Goal: Entertainment & Leisure: Browse casually

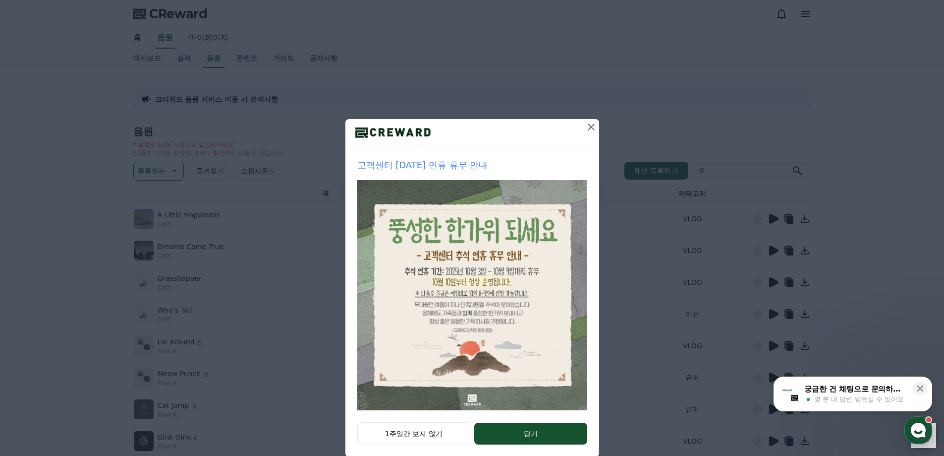
click at [590, 126] on icon at bounding box center [591, 127] width 12 height 12
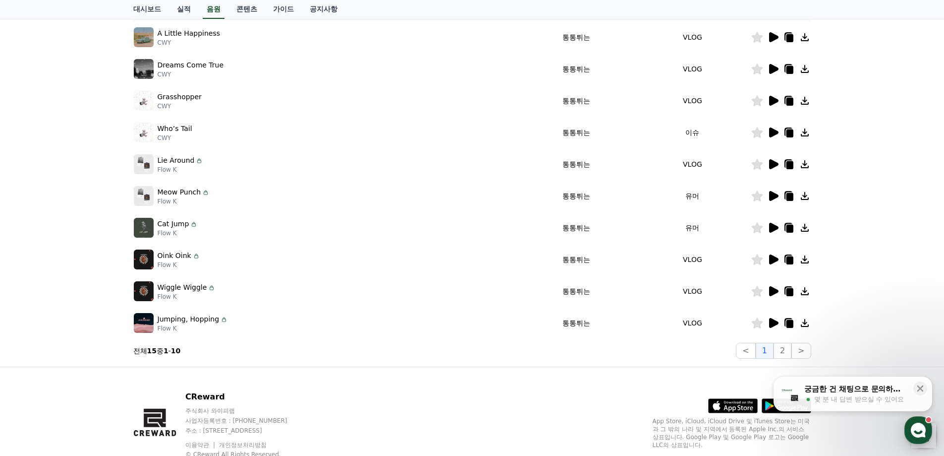
scroll to position [198, 0]
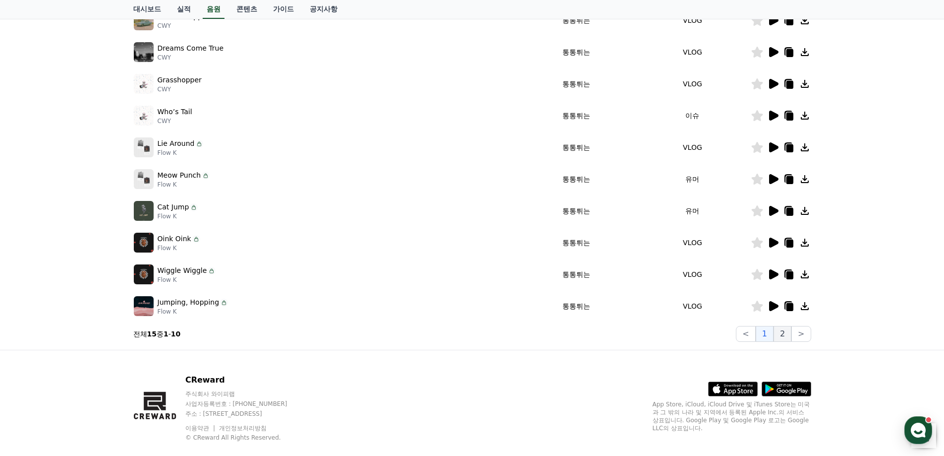
click at [785, 333] on button "2" at bounding box center [783, 334] width 18 height 16
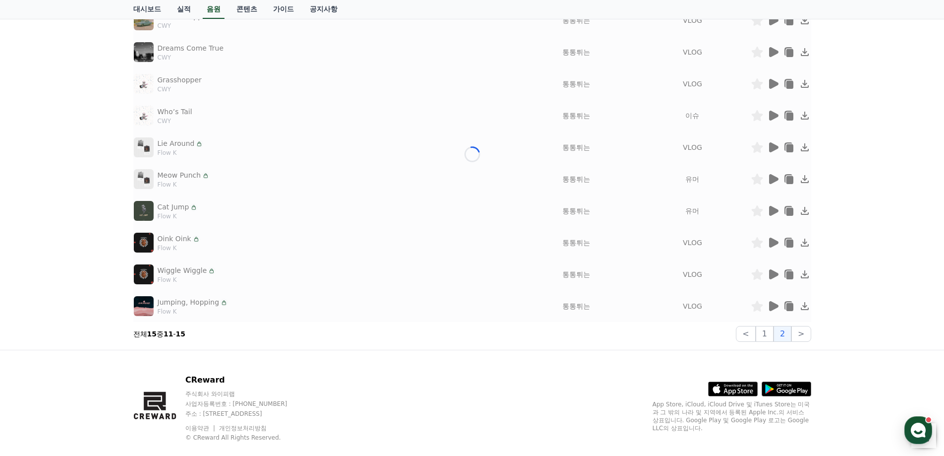
scroll to position [57, 0]
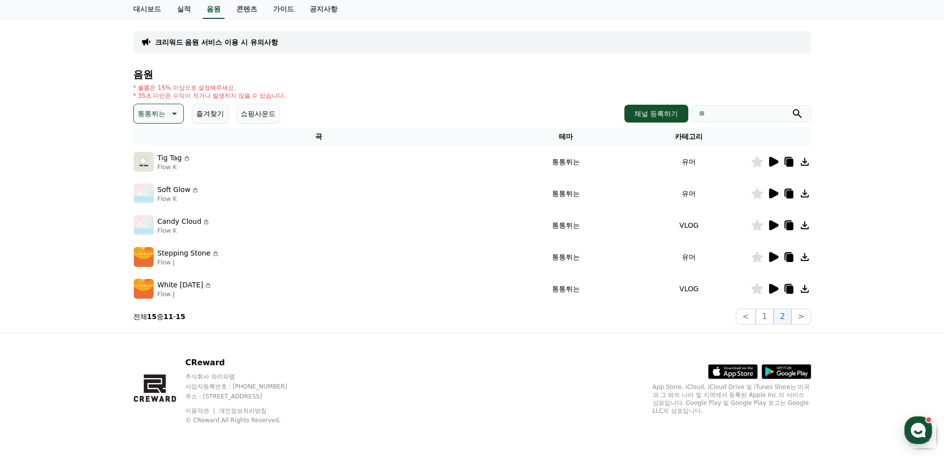
click at [152, 117] on p "통통튀는" at bounding box center [152, 114] width 28 height 14
click at [156, 140] on button "전체" at bounding box center [146, 140] width 22 height 22
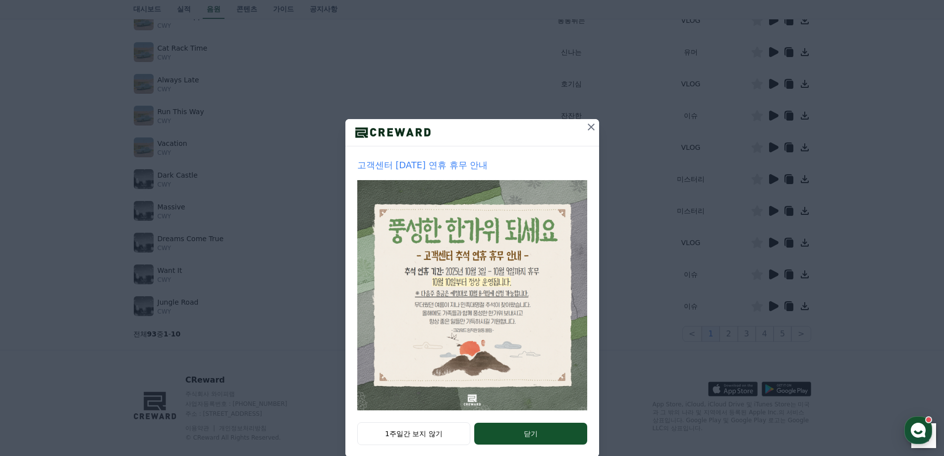
click at [590, 122] on icon at bounding box center [591, 127] width 12 height 12
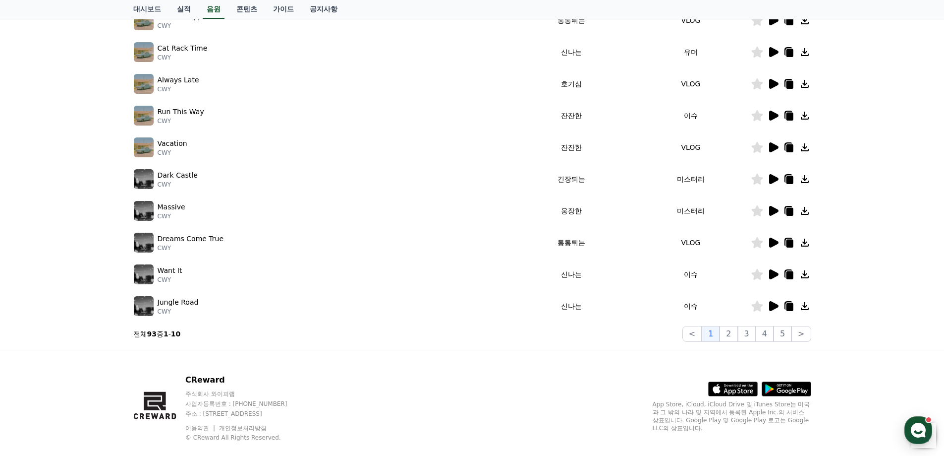
click at [774, 243] on icon at bounding box center [773, 242] width 9 height 10
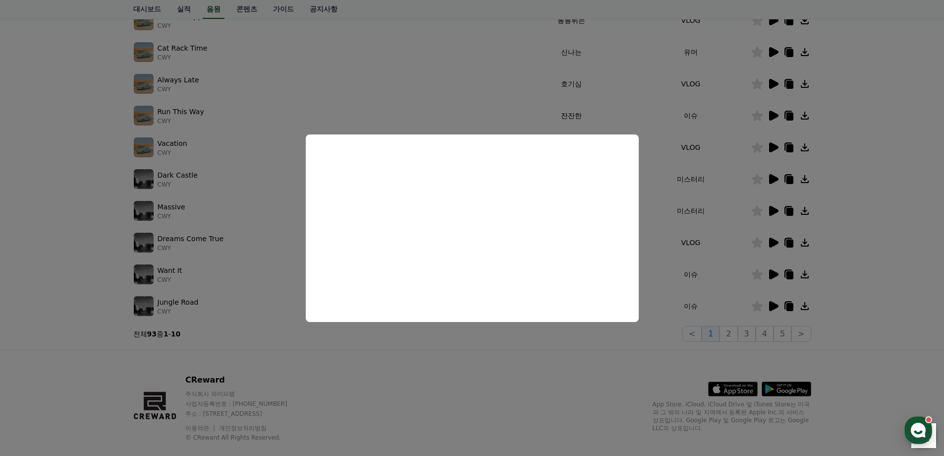
click at [50, 342] on button "close modal" at bounding box center [472, 228] width 944 height 456
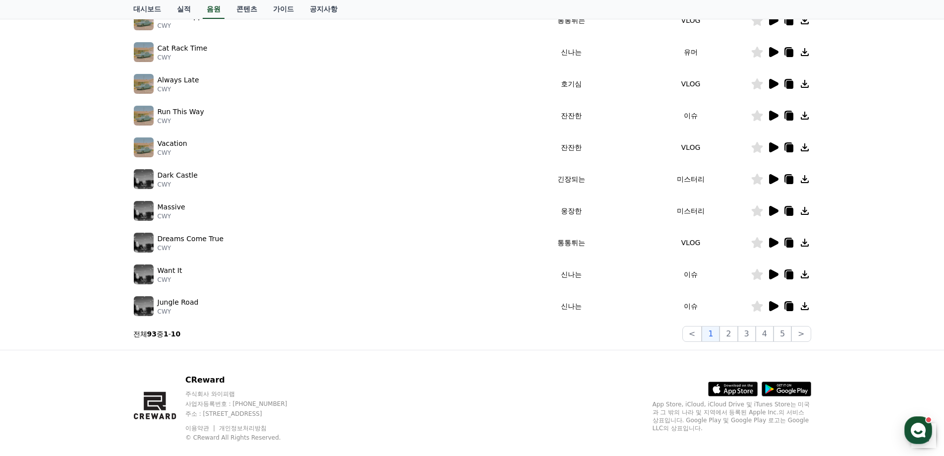
click at [775, 110] on icon at bounding box center [773, 116] width 12 height 12
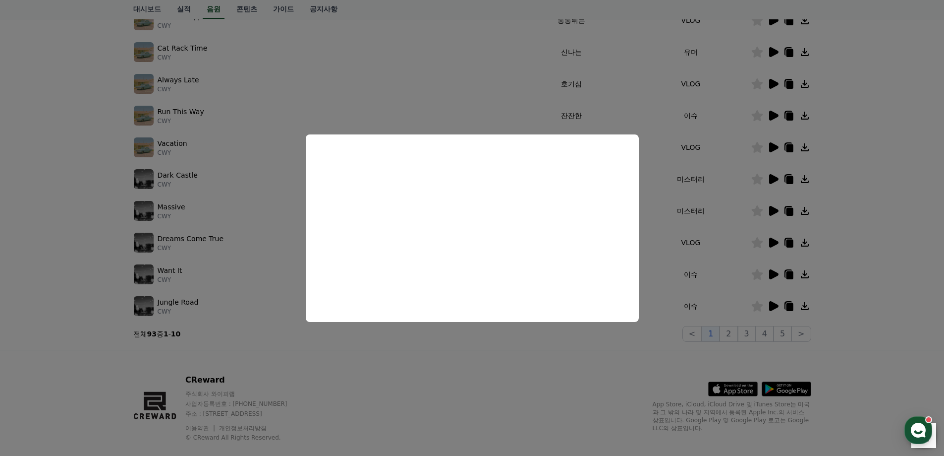
click at [41, 315] on button "close modal" at bounding box center [472, 228] width 944 height 456
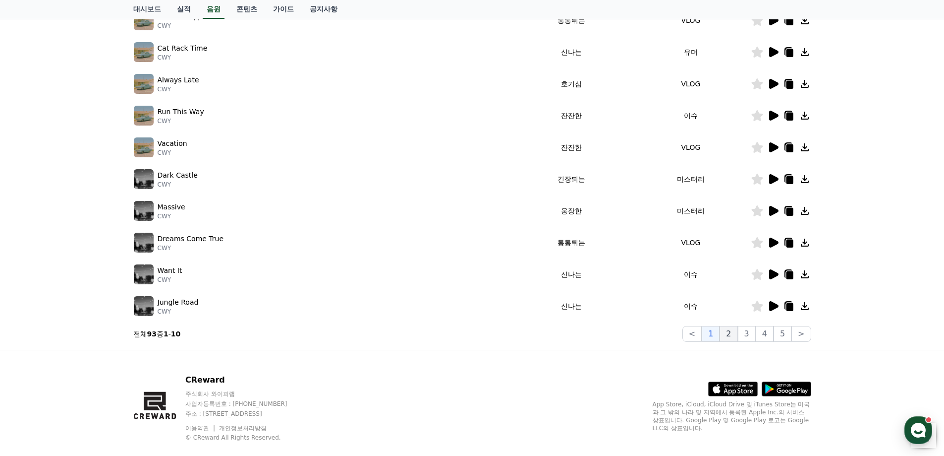
click at [736, 334] on button "2" at bounding box center [729, 334] width 18 height 16
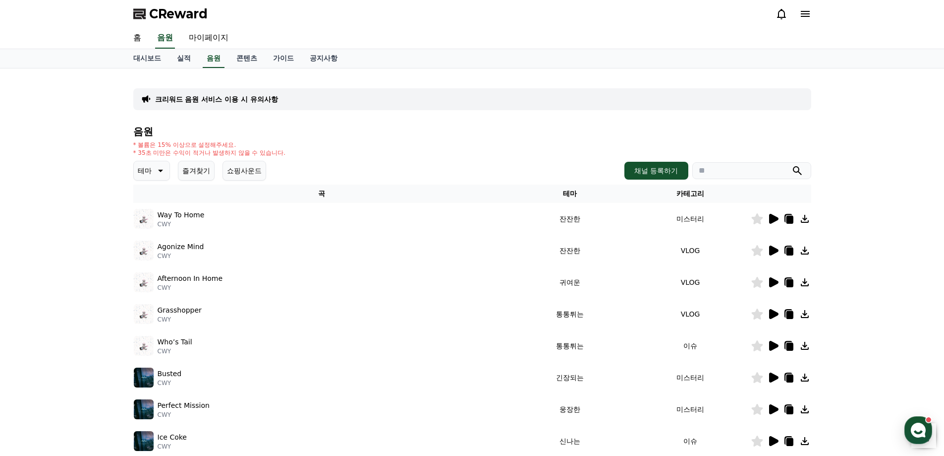
click at [771, 286] on icon at bounding box center [773, 282] width 9 height 10
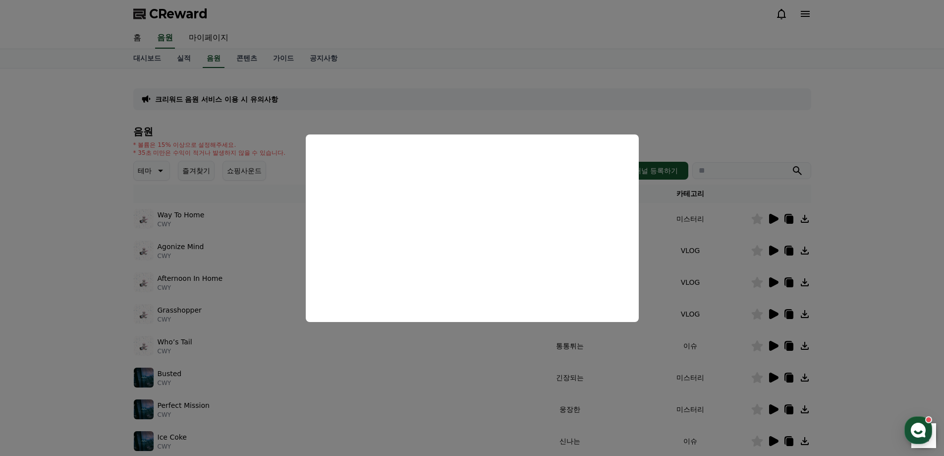
click at [20, 338] on button "close modal" at bounding box center [472, 228] width 944 height 456
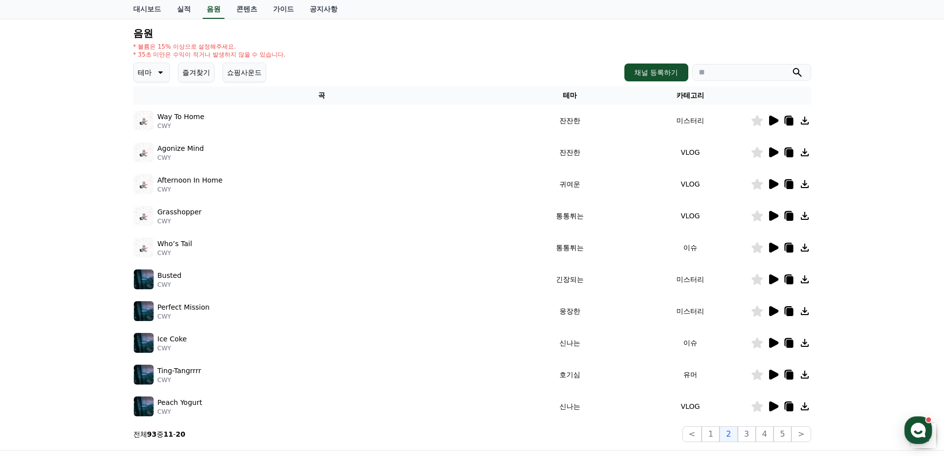
scroll to position [99, 0]
click at [776, 377] on icon at bounding box center [773, 373] width 12 height 12
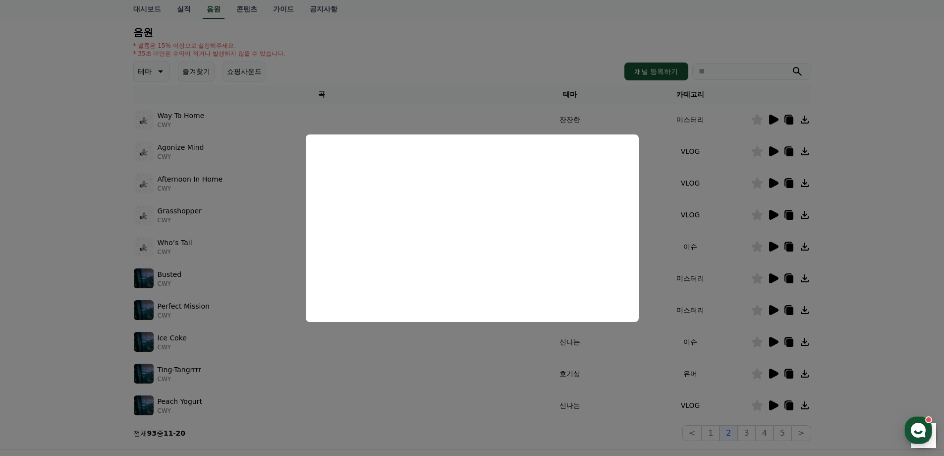
click at [31, 420] on button "close modal" at bounding box center [472, 228] width 944 height 456
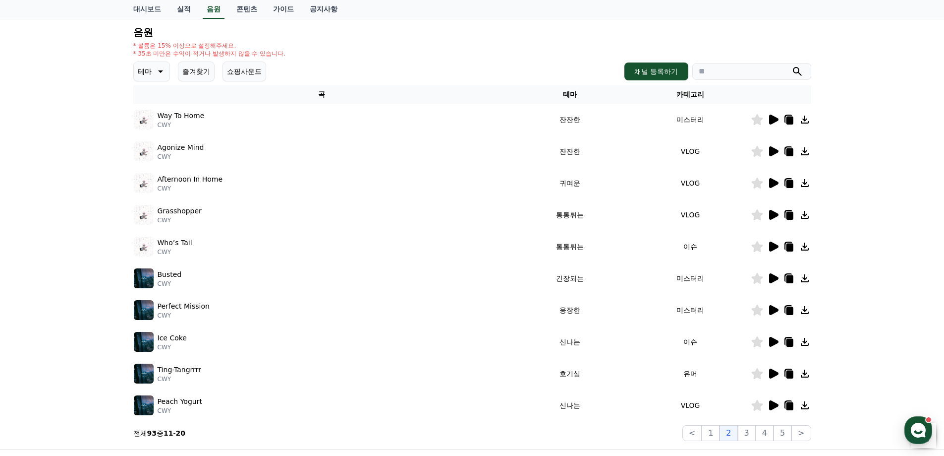
click at [775, 308] on icon at bounding box center [773, 310] width 9 height 10
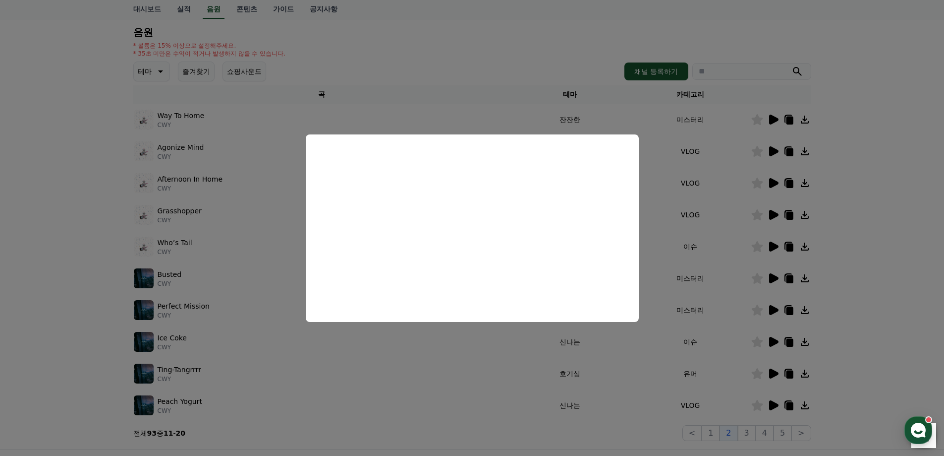
click at [62, 378] on button "close modal" at bounding box center [472, 228] width 944 height 456
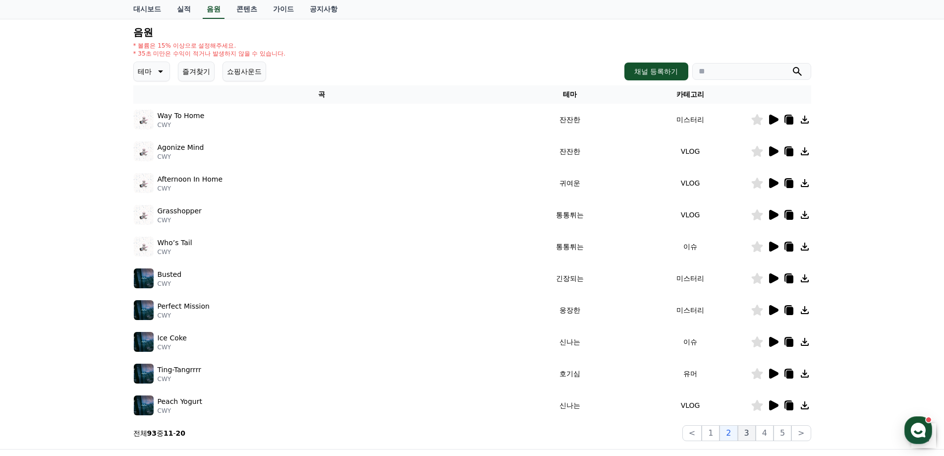
click at [747, 433] on button "3" at bounding box center [747, 433] width 18 height 16
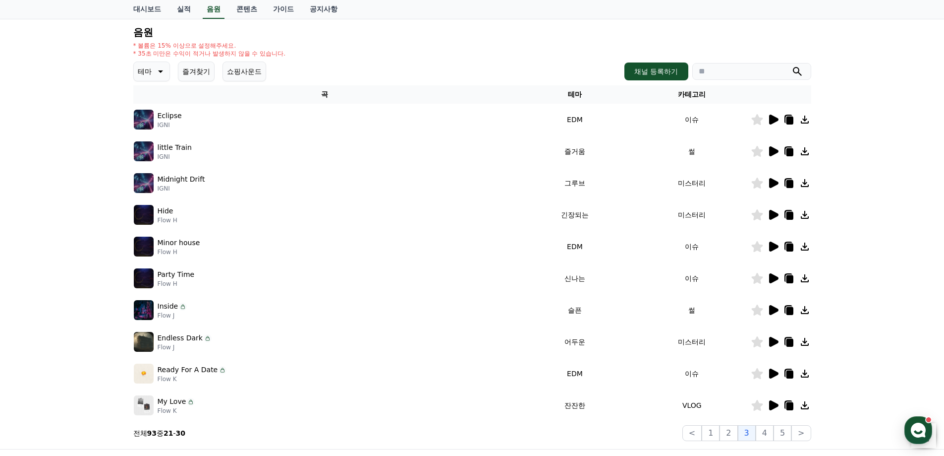
click at [776, 121] on icon at bounding box center [773, 120] width 9 height 10
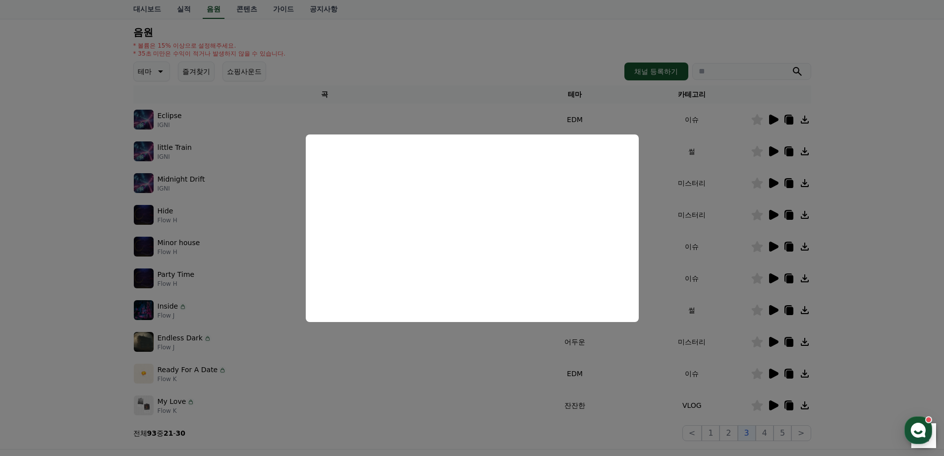
click at [9, 263] on button "close modal" at bounding box center [472, 228] width 944 height 456
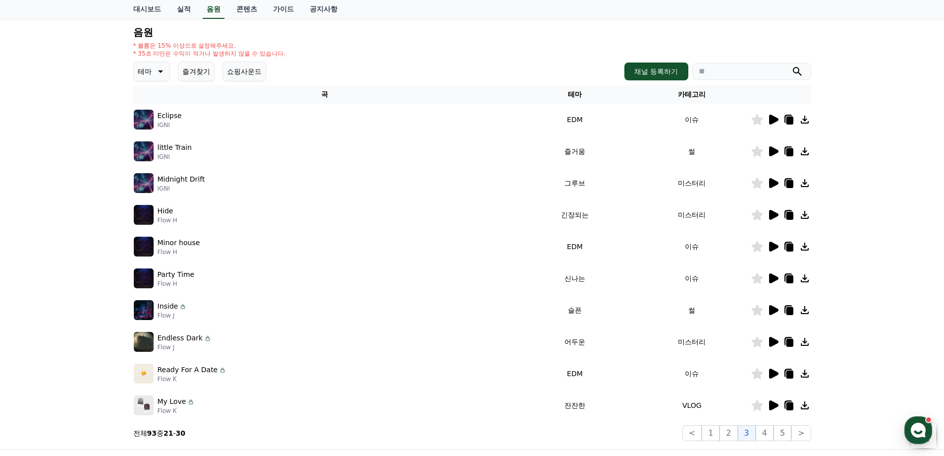
click at [776, 181] on icon at bounding box center [773, 183] width 9 height 10
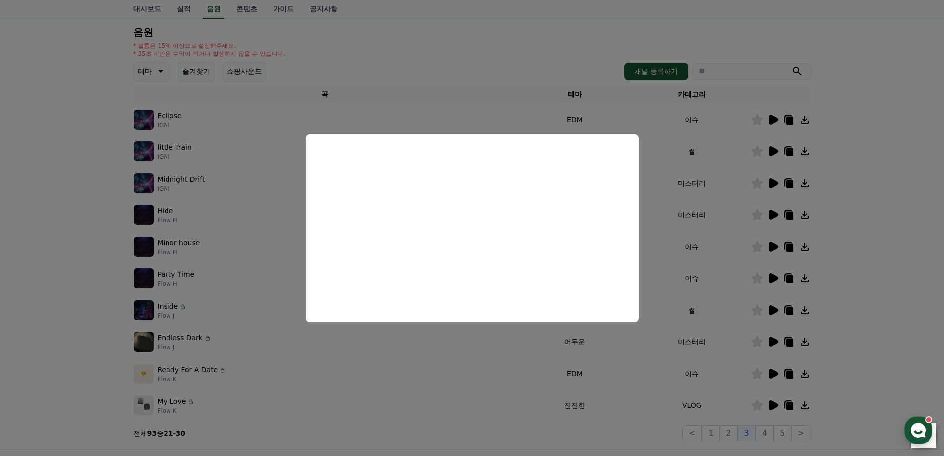
click at [47, 338] on button "close modal" at bounding box center [472, 228] width 944 height 456
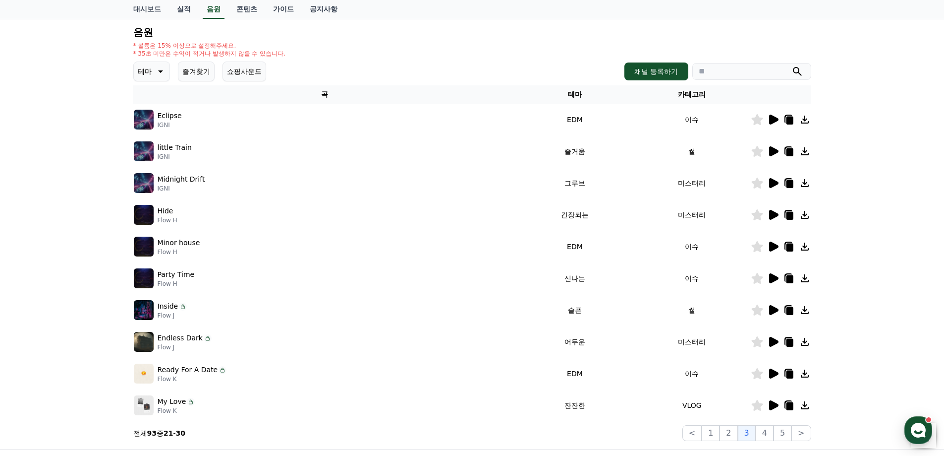
click at [775, 372] on icon at bounding box center [773, 373] width 9 height 10
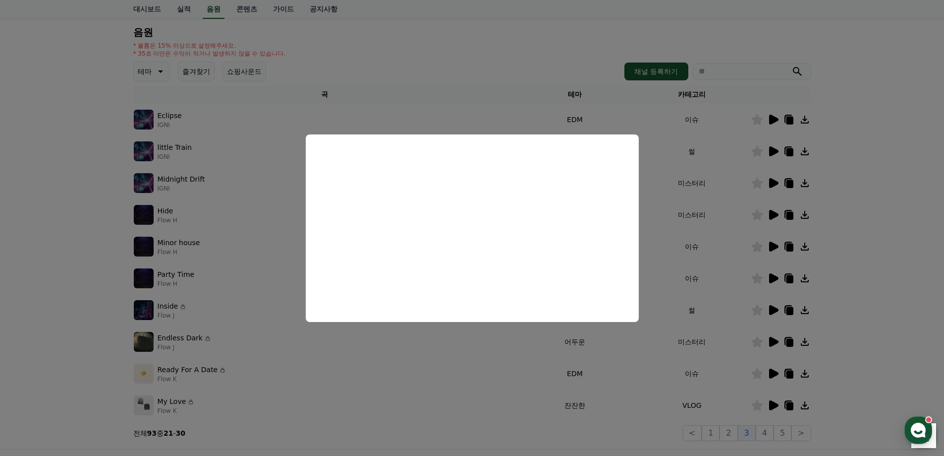
click at [13, 399] on button "close modal" at bounding box center [472, 228] width 944 height 456
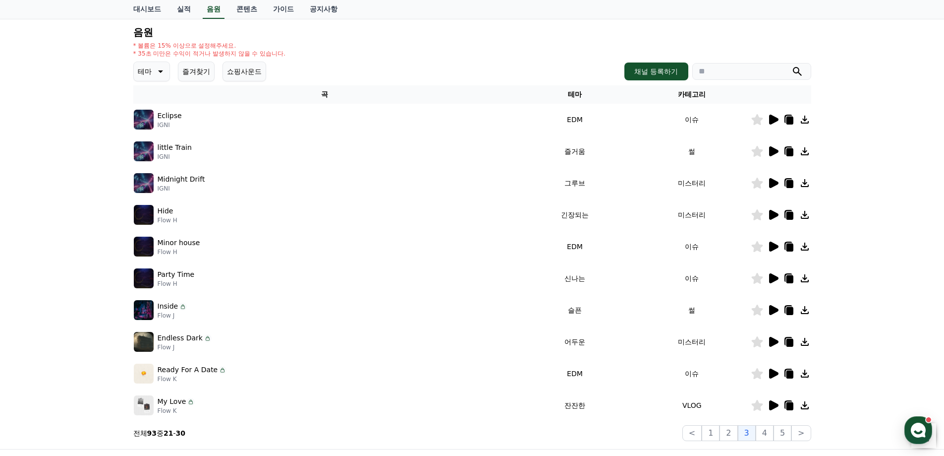
click at [781, 242] on div at bounding box center [781, 246] width 59 height 12
click at [766, 251] on div at bounding box center [781, 246] width 59 height 12
click at [768, 249] on icon at bounding box center [773, 246] width 12 height 12
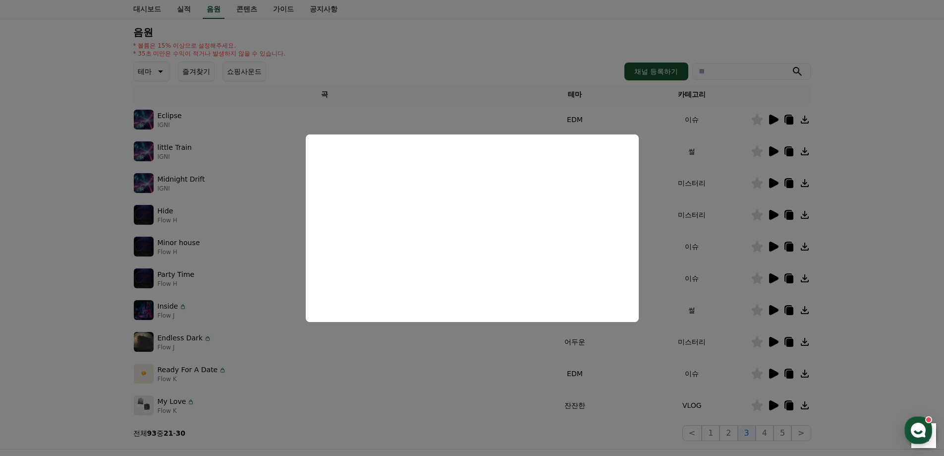
click at [38, 351] on button "close modal" at bounding box center [472, 228] width 944 height 456
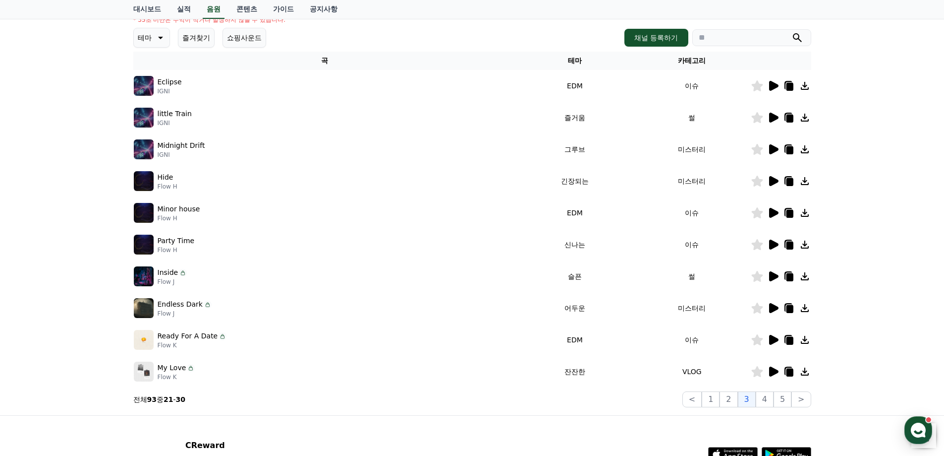
scroll to position [149, 0]
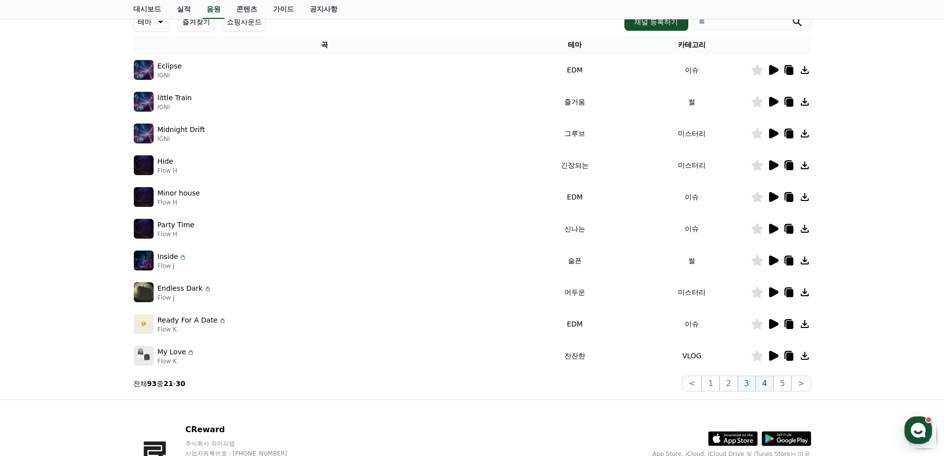
click at [766, 382] on button "4" at bounding box center [765, 383] width 18 height 16
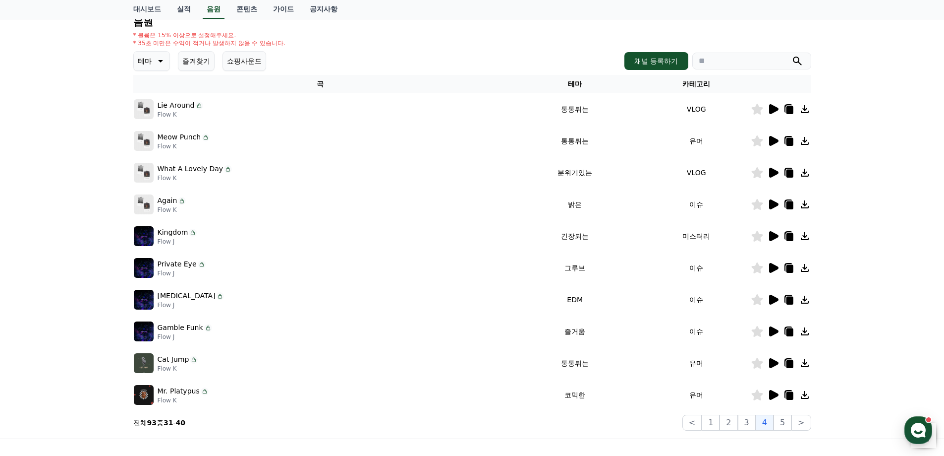
scroll to position [50, 0]
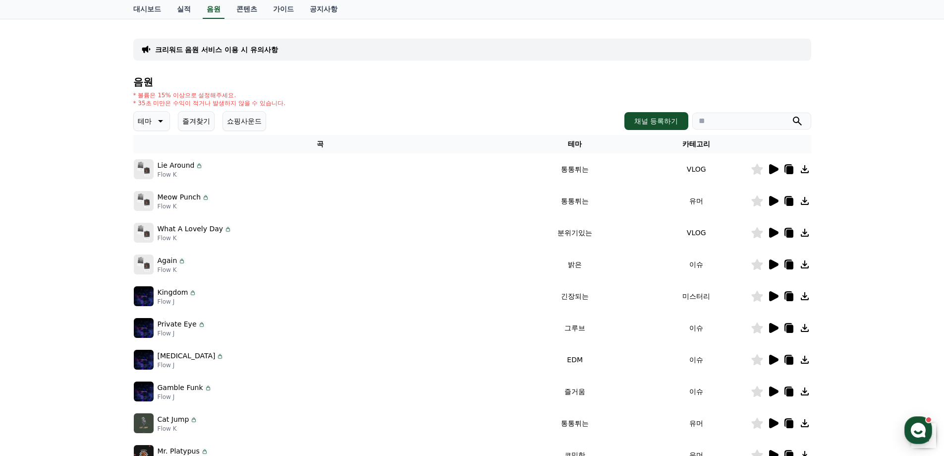
click at [771, 202] on icon at bounding box center [773, 201] width 9 height 10
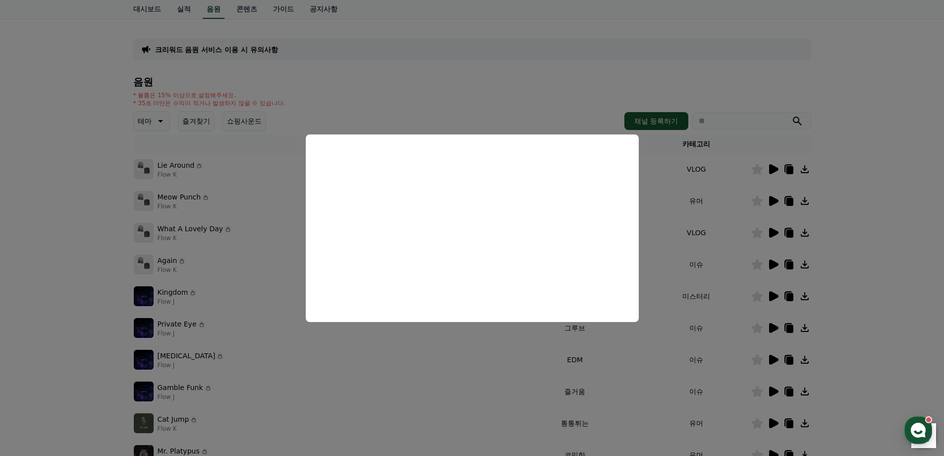
click at [41, 350] on button "close modal" at bounding box center [472, 228] width 944 height 456
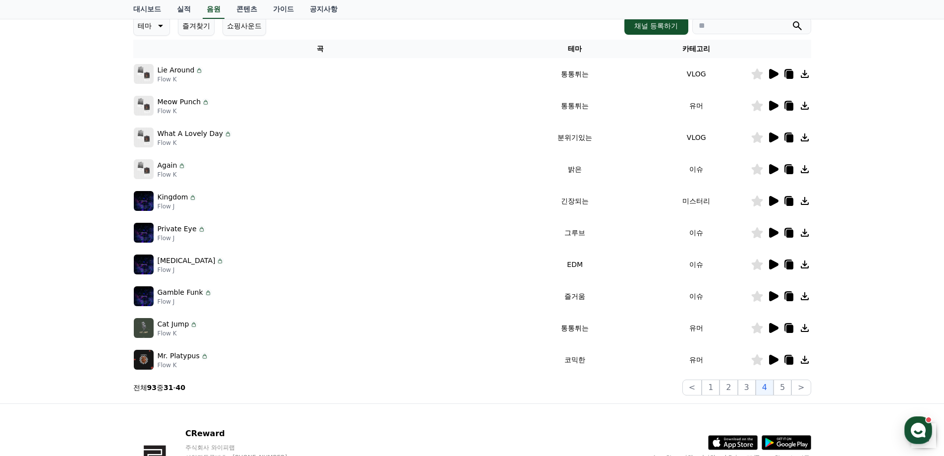
scroll to position [149, 0]
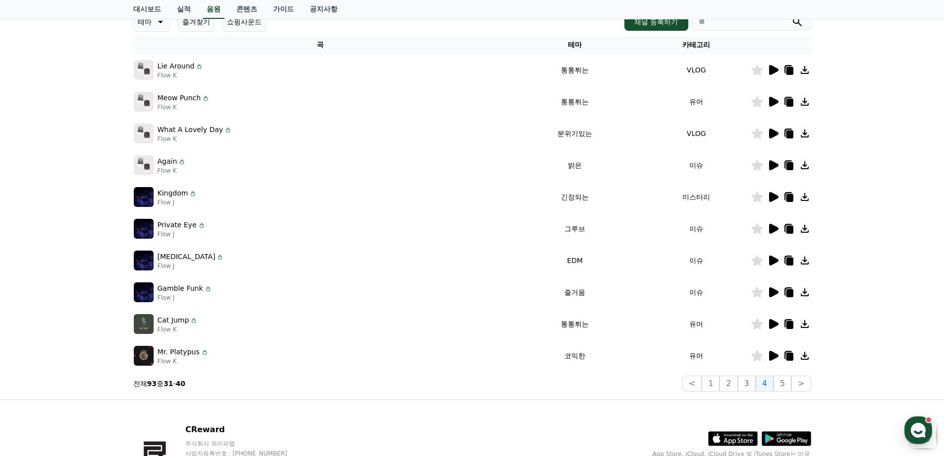
click at [772, 230] on icon at bounding box center [773, 229] width 9 height 10
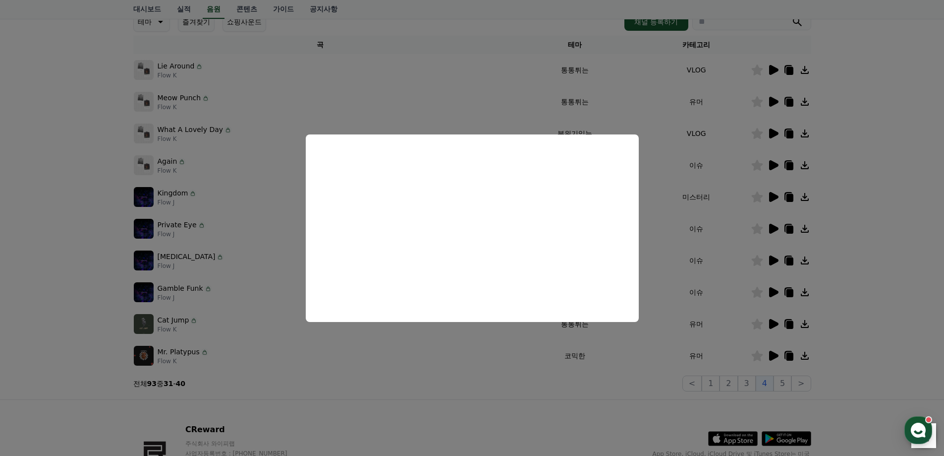
click at [58, 311] on button "close modal" at bounding box center [472, 228] width 944 height 456
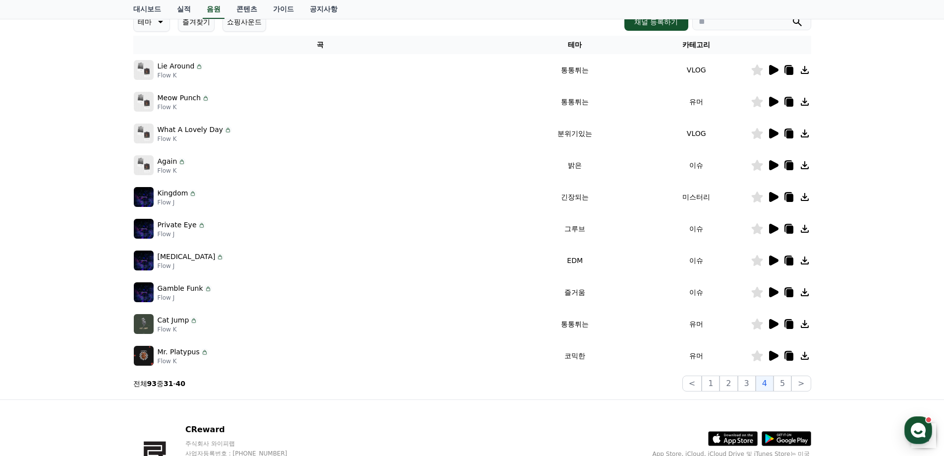
click at [791, 228] on icon at bounding box center [789, 230] width 7 height 8
click at [779, 385] on button "5" at bounding box center [783, 383] width 18 height 16
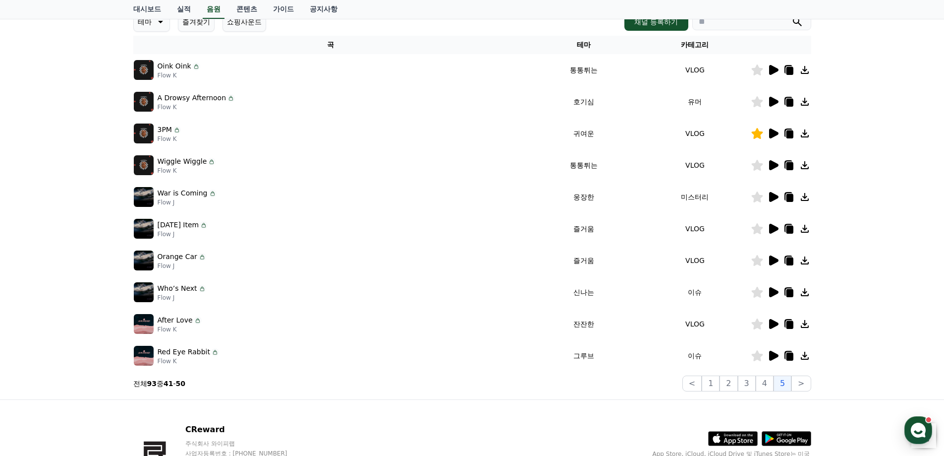
click at [774, 227] on icon at bounding box center [773, 229] width 9 height 10
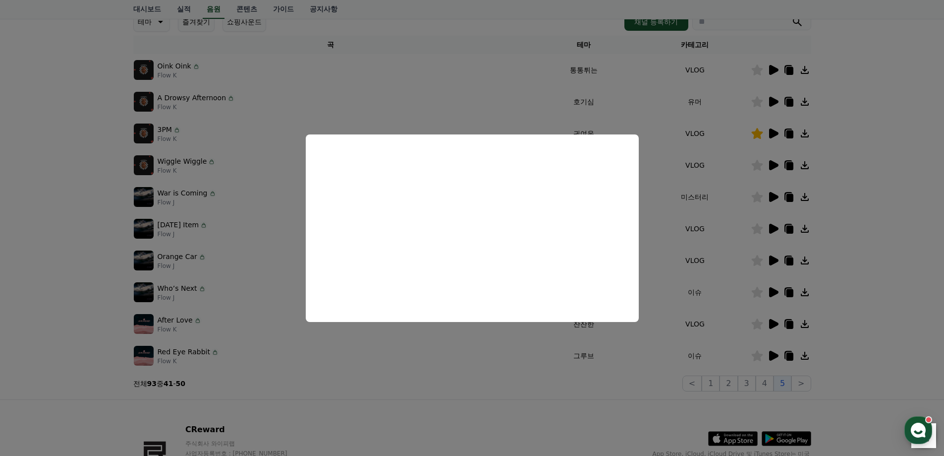
click at [506, 417] on button "close modal" at bounding box center [472, 228] width 944 height 456
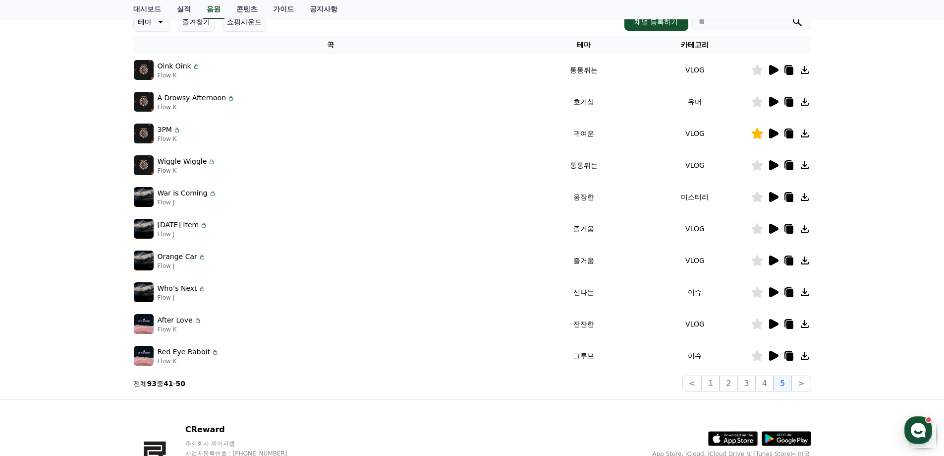
click at [773, 295] on icon at bounding box center [773, 292] width 9 height 10
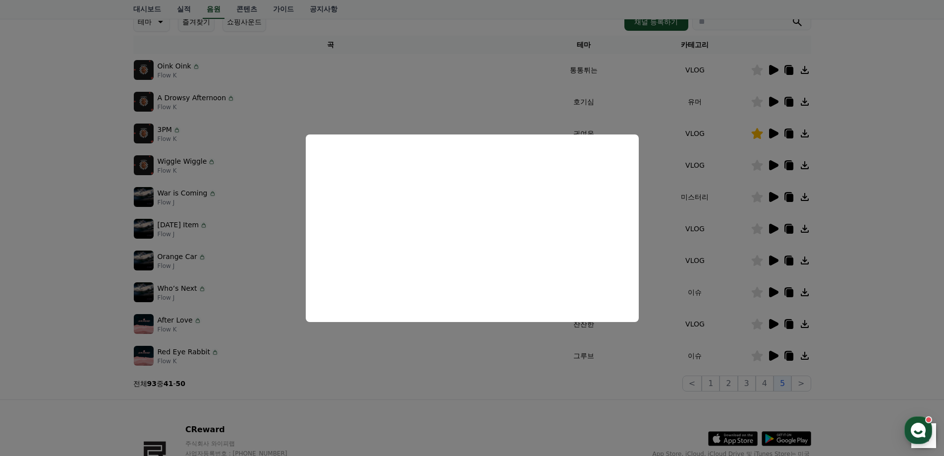
click at [538, 400] on button "close modal" at bounding box center [472, 228] width 944 height 456
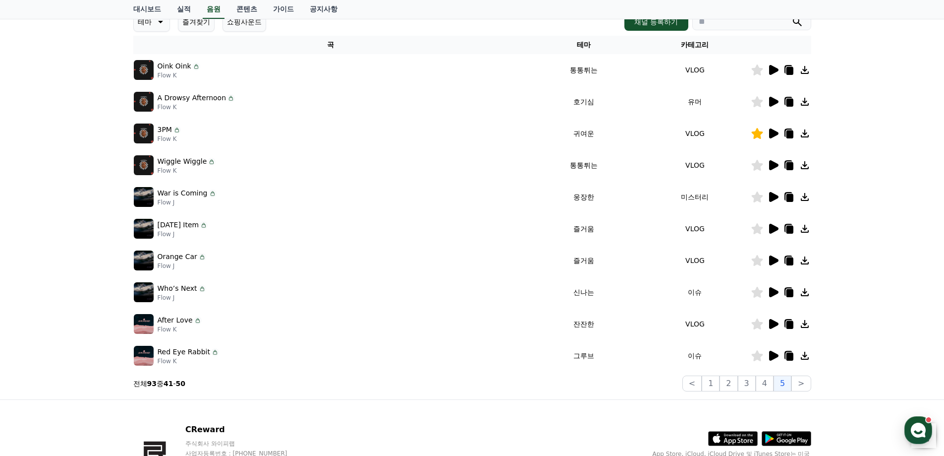
click at [778, 353] on icon at bounding box center [773, 356] width 12 height 12
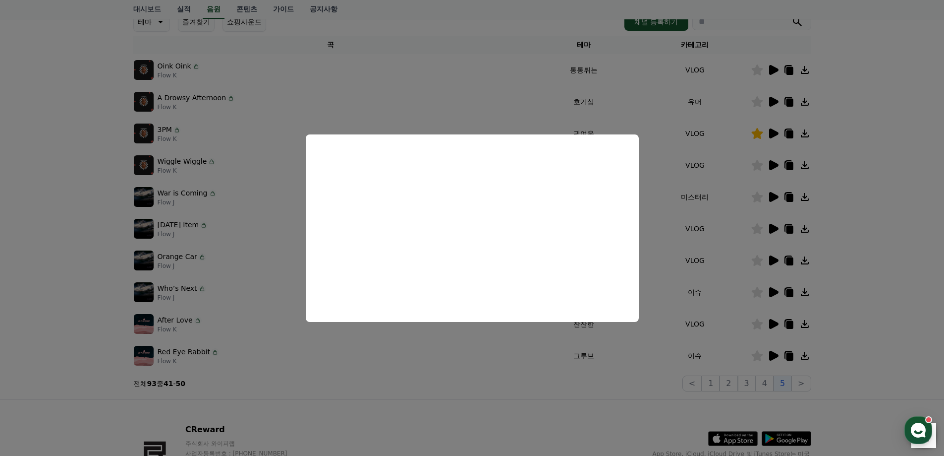
click at [466, 413] on button "close modal" at bounding box center [472, 228] width 944 height 456
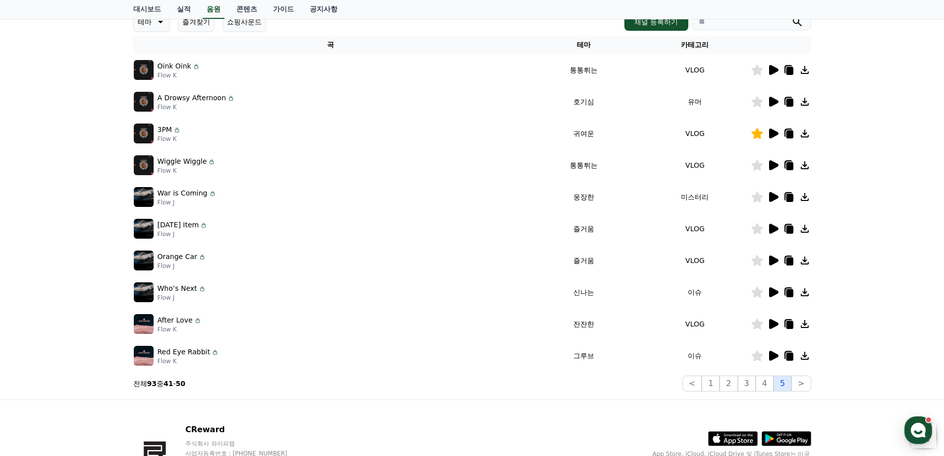
click at [780, 387] on button "5" at bounding box center [783, 383] width 18 height 16
click at [810, 381] on button ">" at bounding box center [801, 383] width 19 height 16
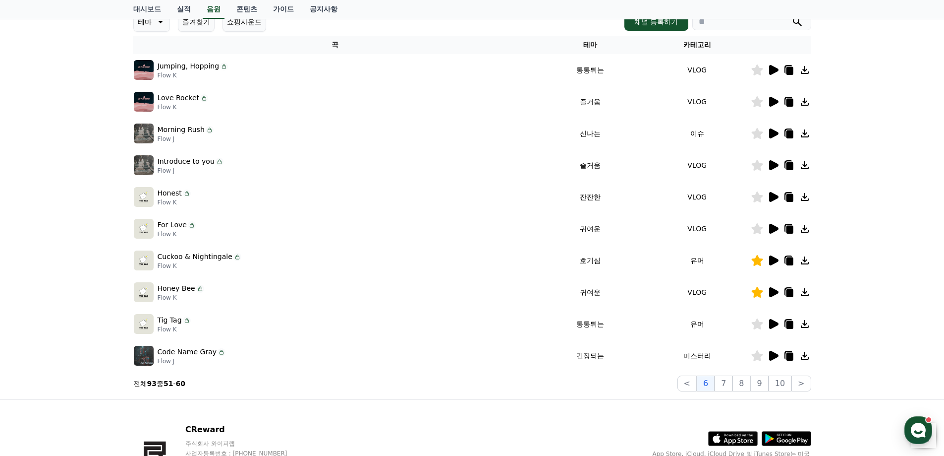
click at [772, 165] on icon at bounding box center [773, 165] width 9 height 10
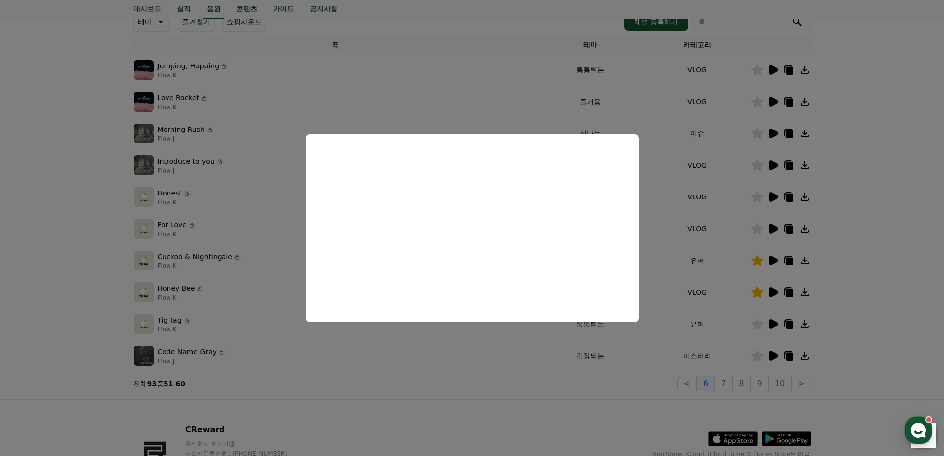
click at [499, 401] on button "close modal" at bounding box center [472, 228] width 944 height 456
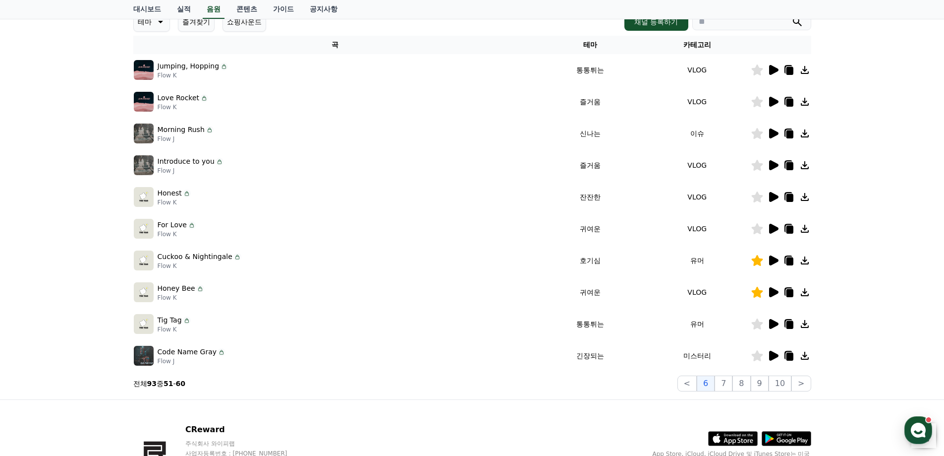
click at [773, 194] on icon at bounding box center [773, 197] width 9 height 10
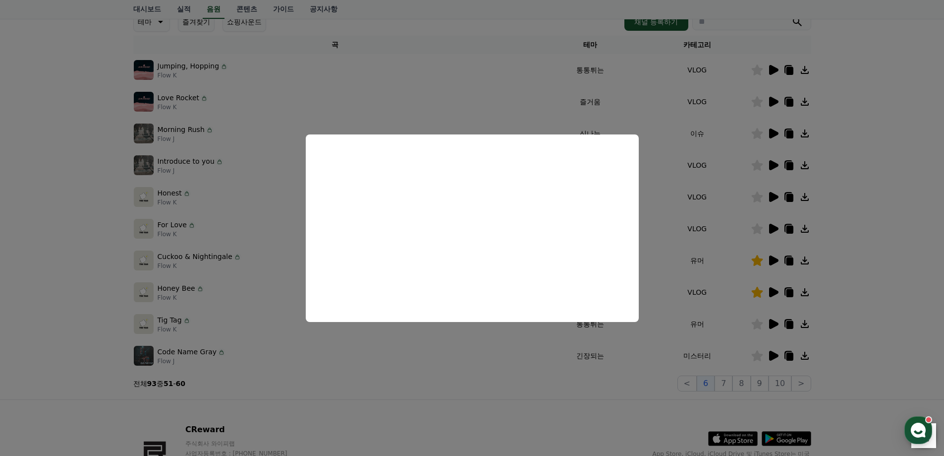
click at [504, 432] on button "close modal" at bounding box center [472, 228] width 944 height 456
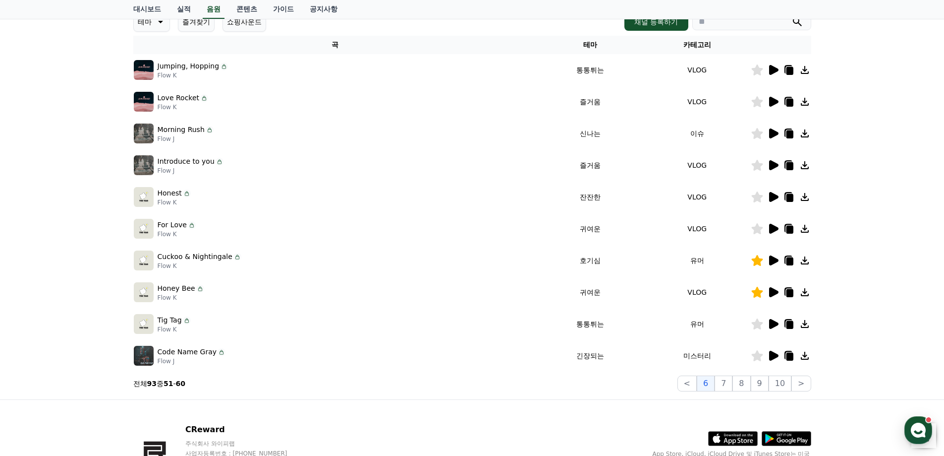
click at [778, 322] on icon at bounding box center [773, 324] width 12 height 12
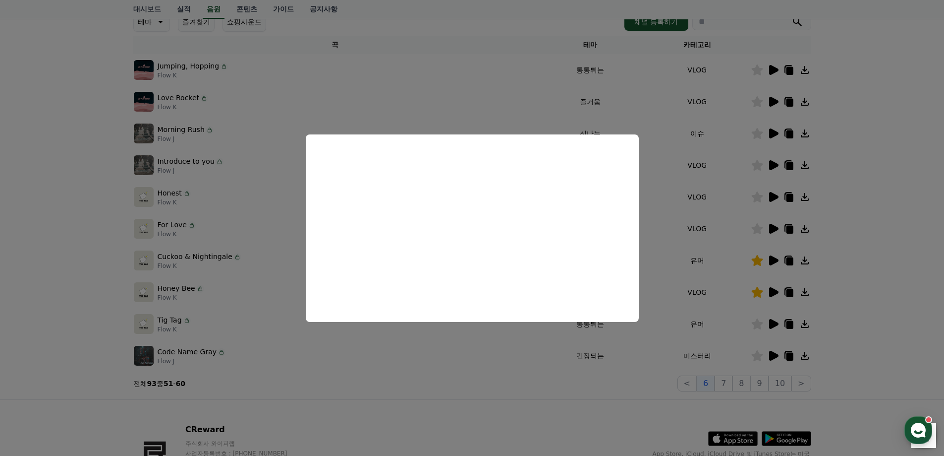
click at [618, 405] on button "close modal" at bounding box center [472, 228] width 944 height 456
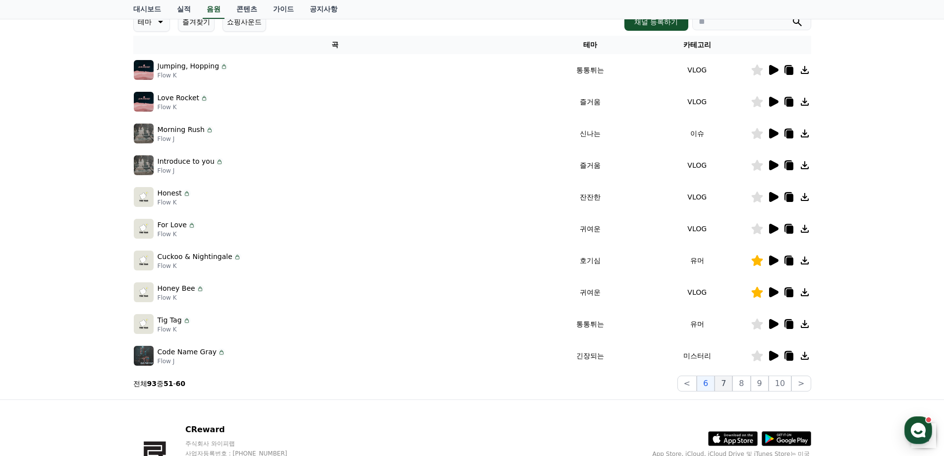
click at [725, 383] on button "7" at bounding box center [724, 383] width 18 height 16
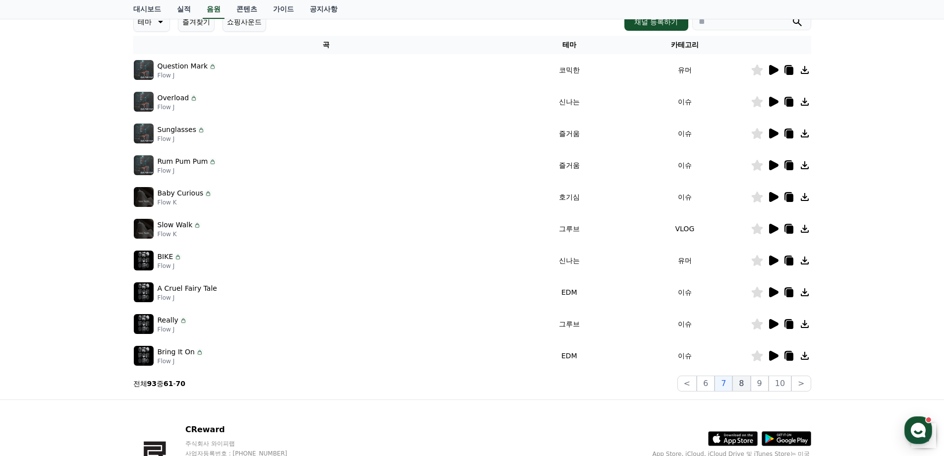
click at [743, 382] on button "8" at bounding box center [742, 383] width 18 height 16
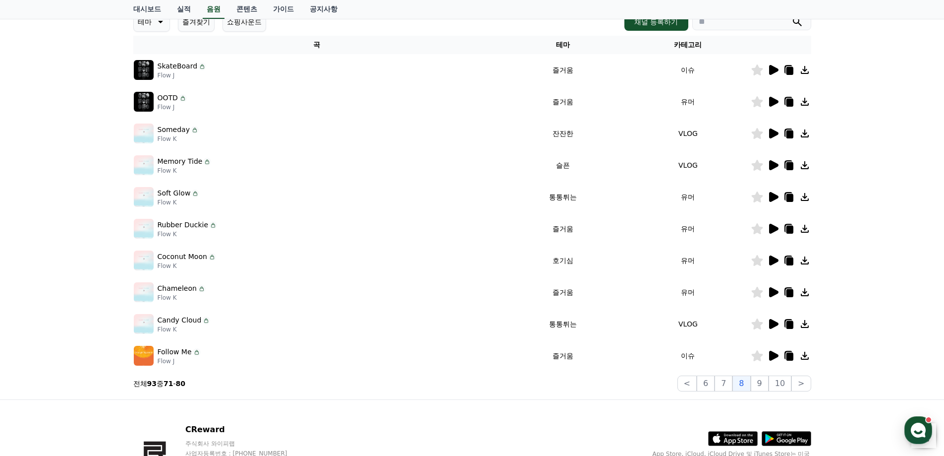
click at [772, 133] on icon at bounding box center [773, 133] width 9 height 10
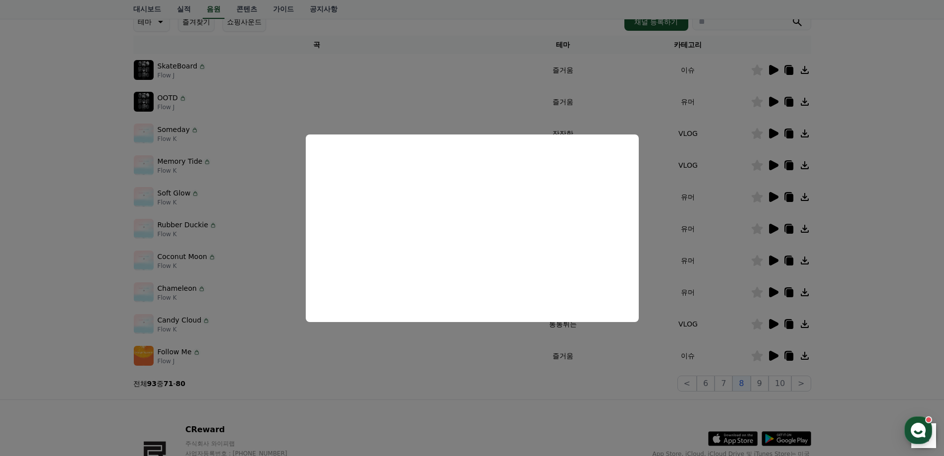
click at [452, 407] on button "close modal" at bounding box center [472, 228] width 944 height 456
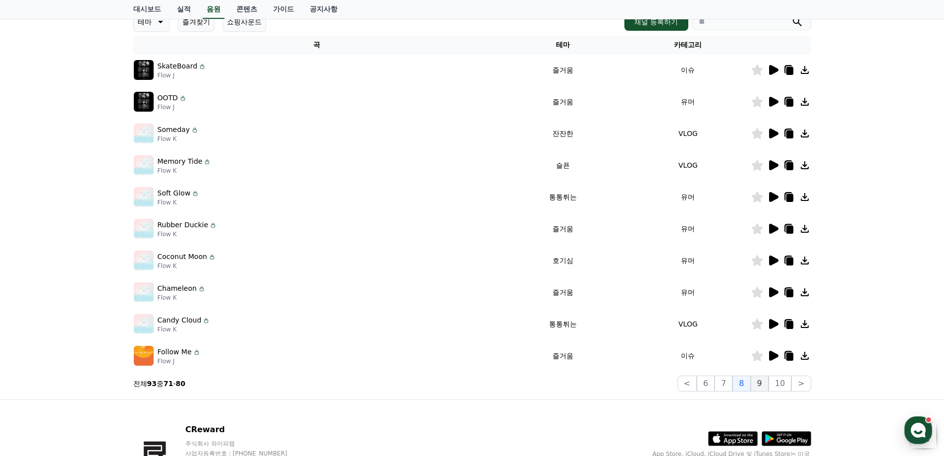
click at [763, 384] on button "9" at bounding box center [760, 383] width 18 height 16
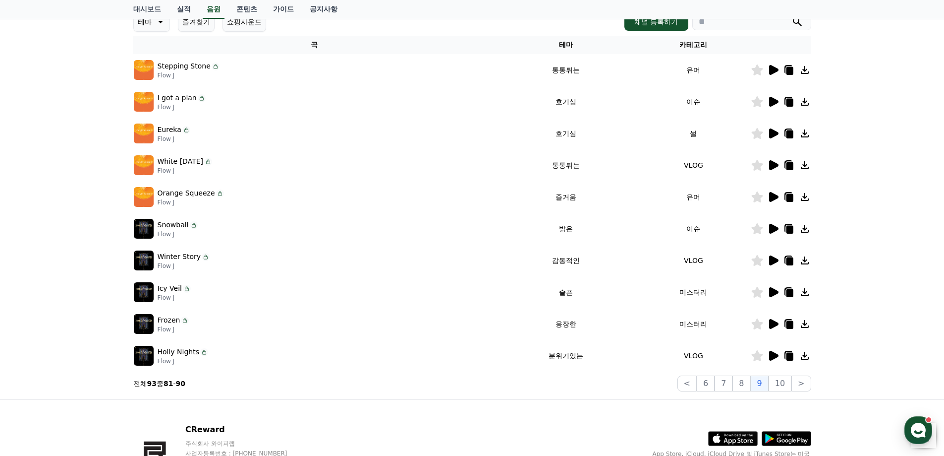
click at [776, 261] on icon at bounding box center [773, 260] width 9 height 10
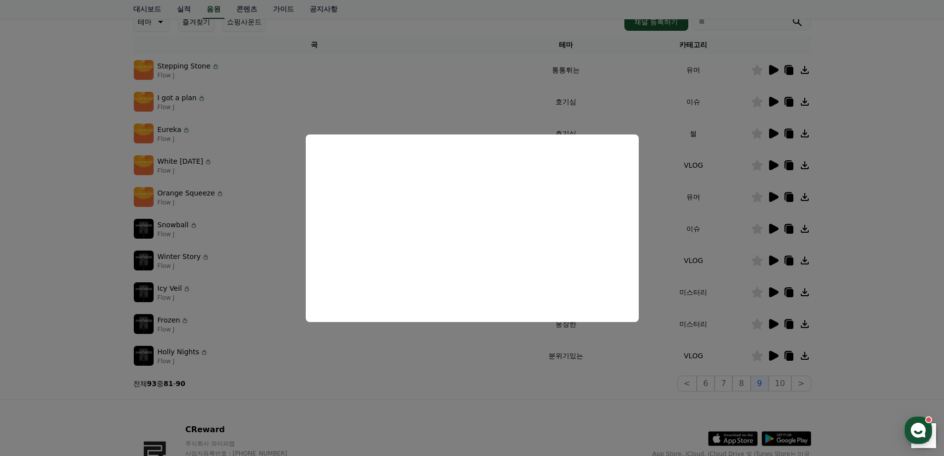
click at [451, 454] on button "close modal" at bounding box center [472, 228] width 944 height 456
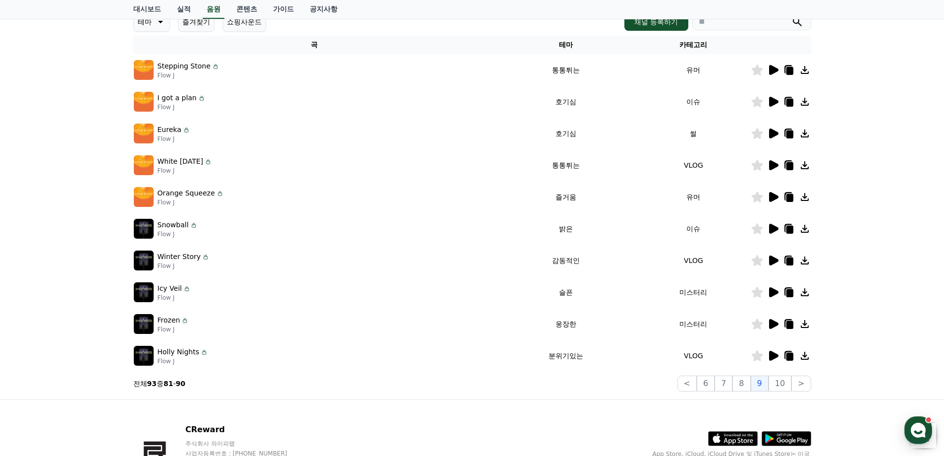
click at [776, 291] on icon at bounding box center [773, 292] width 9 height 10
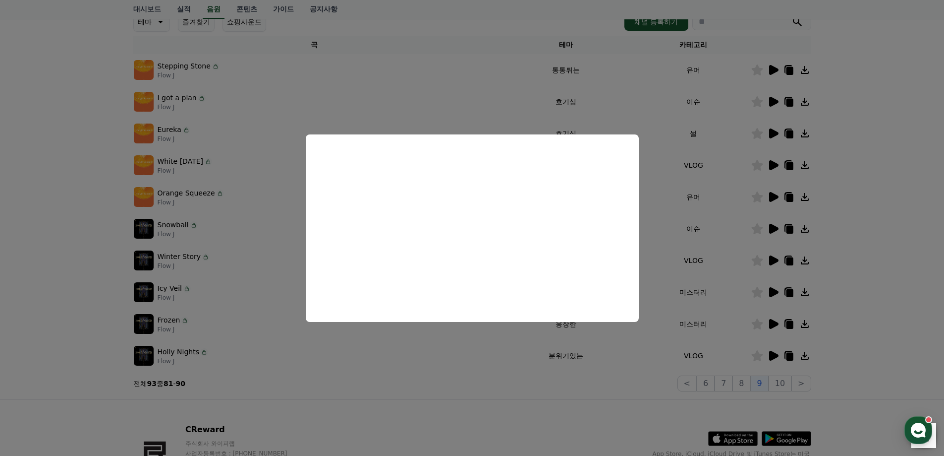
click at [484, 414] on button "close modal" at bounding box center [472, 228] width 944 height 456
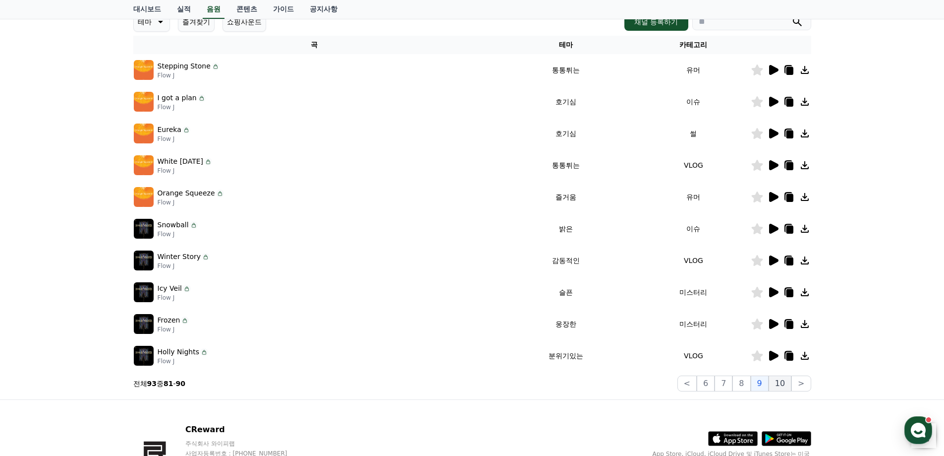
click at [781, 384] on button "10" at bounding box center [780, 383] width 23 height 16
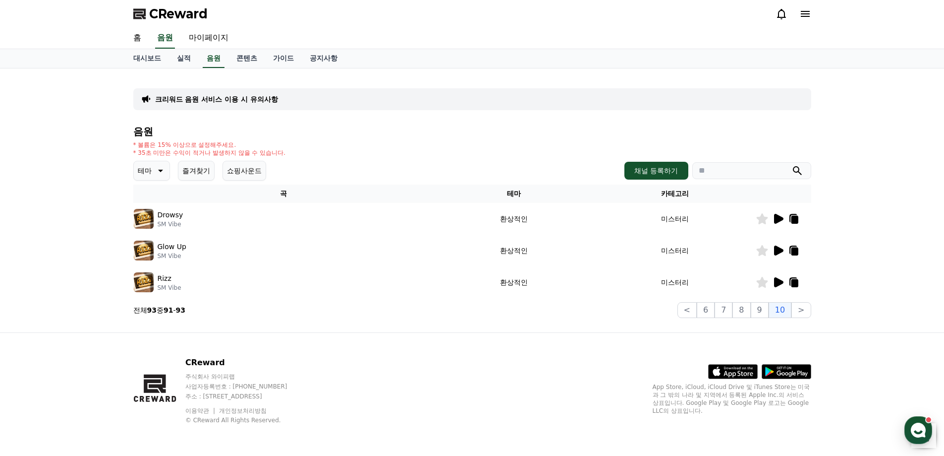
click at [776, 250] on icon at bounding box center [778, 250] width 9 height 10
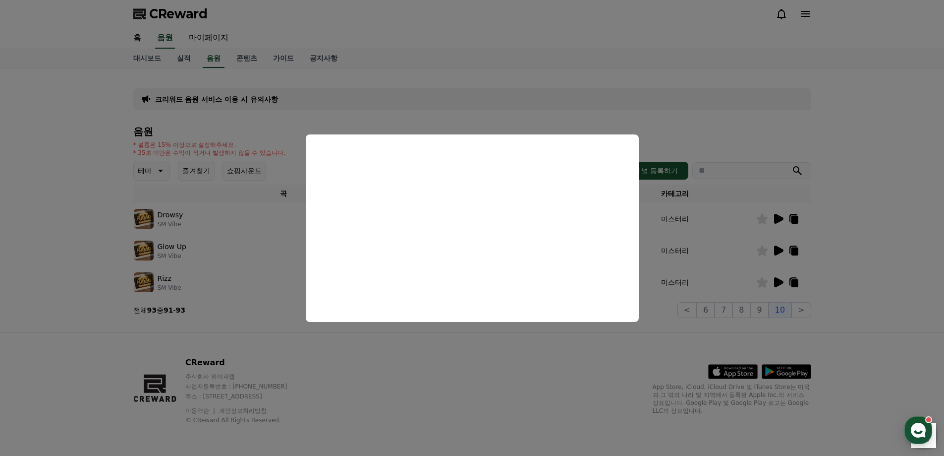
click at [474, 379] on button "close modal" at bounding box center [472, 228] width 944 height 456
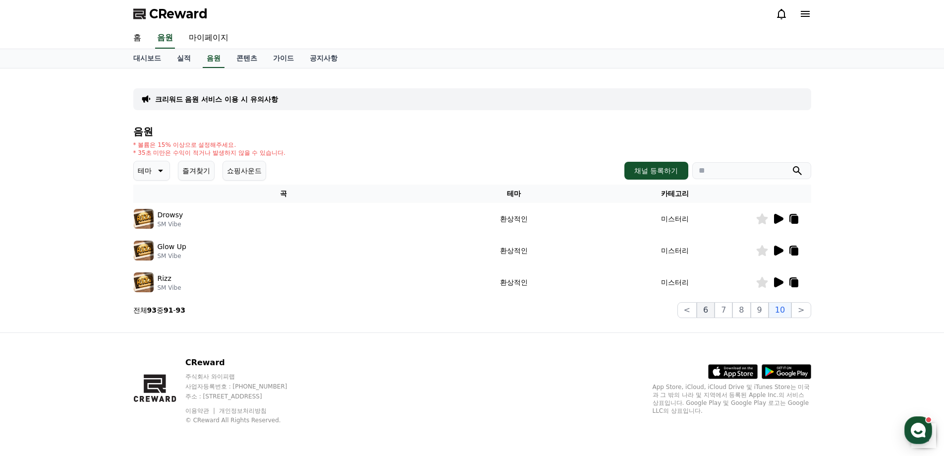
click at [709, 312] on button "6" at bounding box center [706, 310] width 18 height 16
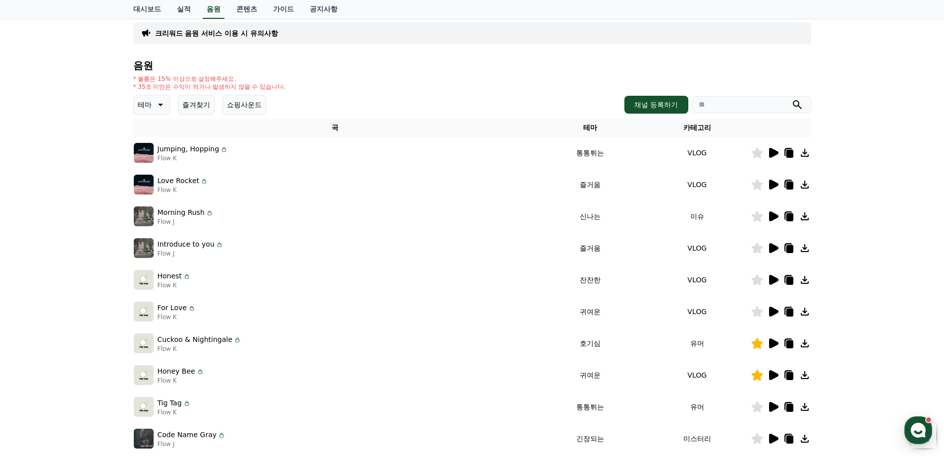
scroll to position [149, 0]
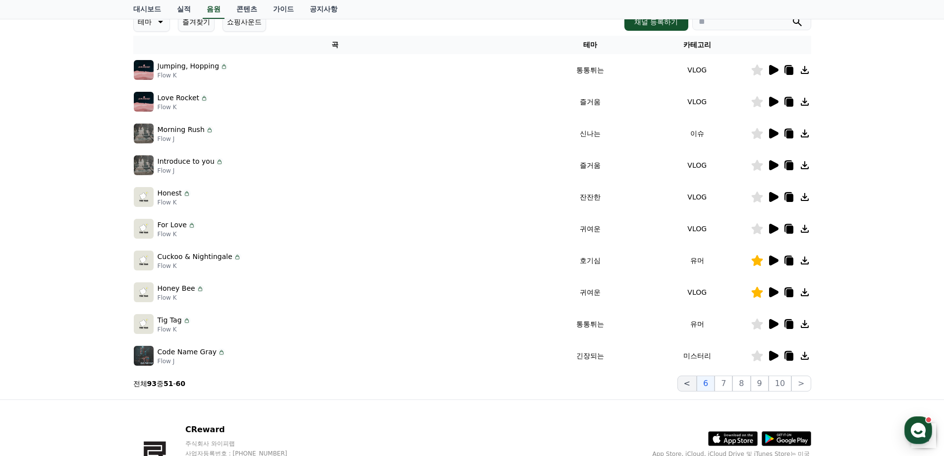
click at [693, 381] on button "<" at bounding box center [687, 383] width 19 height 16
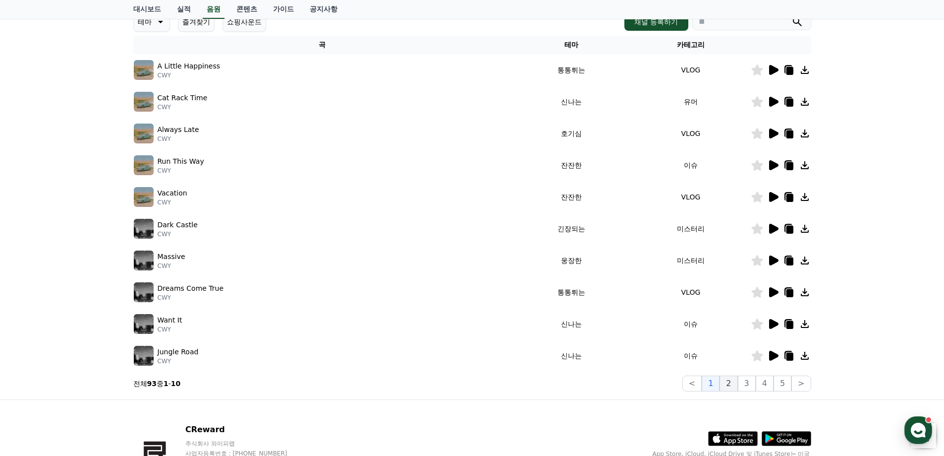
click at [738, 383] on button "2" at bounding box center [729, 383] width 18 height 16
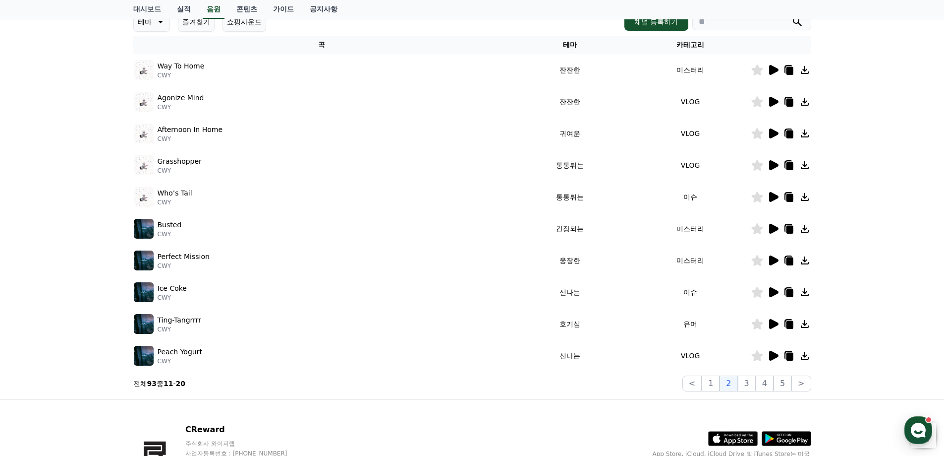
click at [772, 99] on icon at bounding box center [773, 102] width 9 height 10
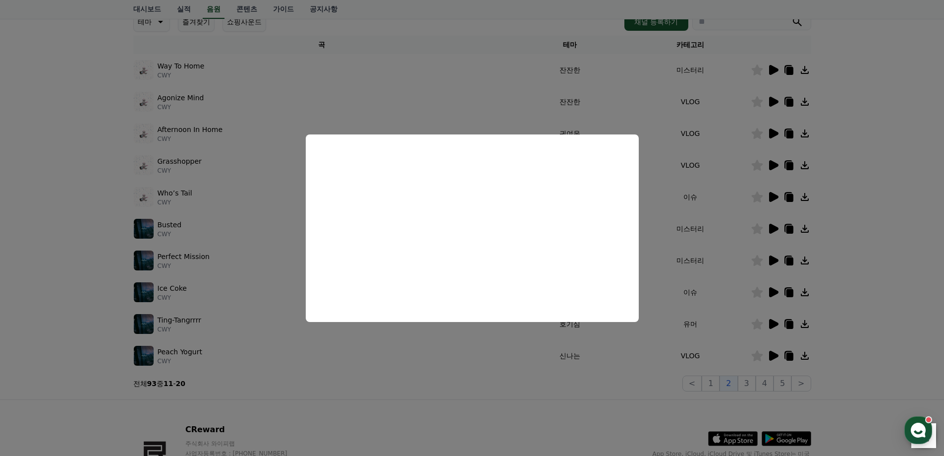
click at [9, 323] on button "close modal" at bounding box center [472, 228] width 944 height 456
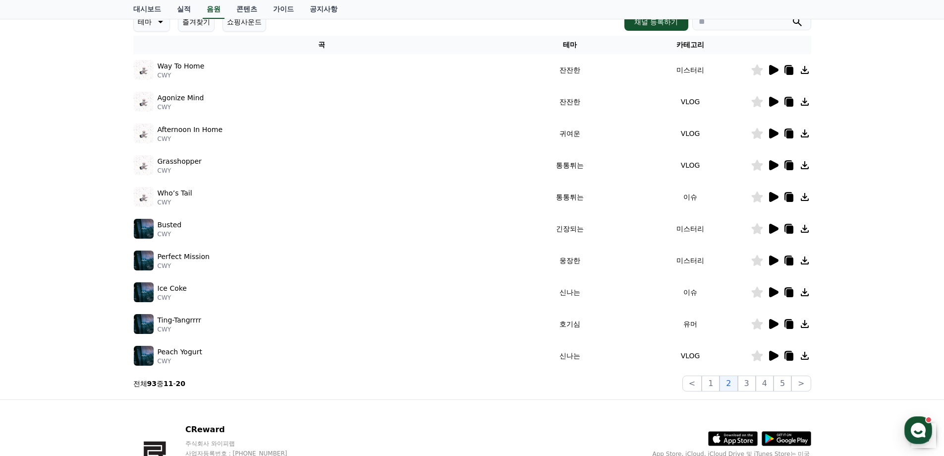
click at [774, 68] on icon at bounding box center [773, 70] width 9 height 10
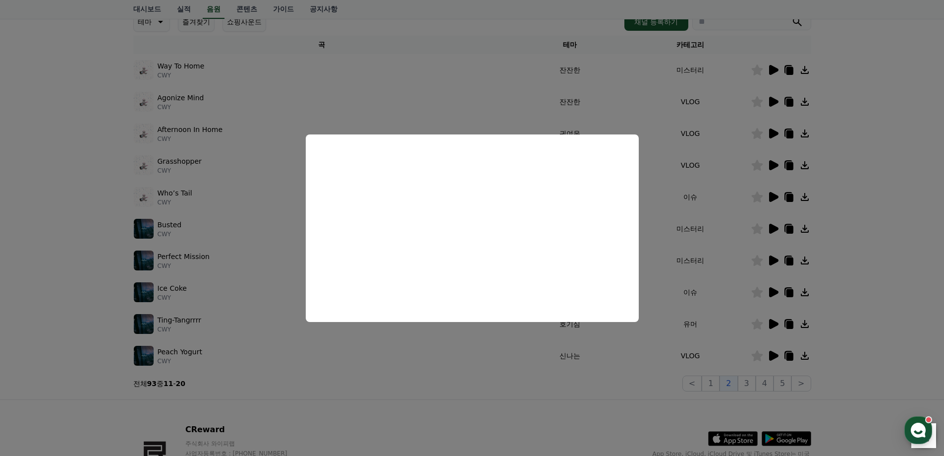
click at [44, 347] on button "close modal" at bounding box center [472, 228] width 944 height 456
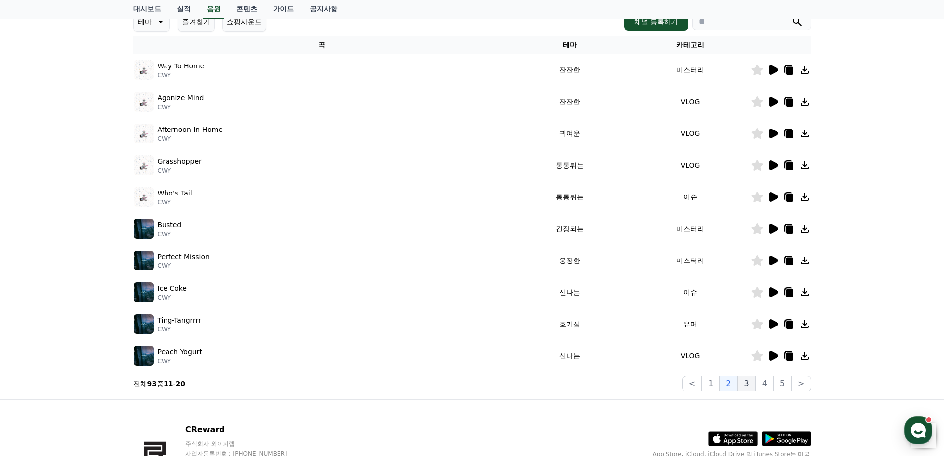
click at [753, 383] on button "3" at bounding box center [747, 383] width 18 height 16
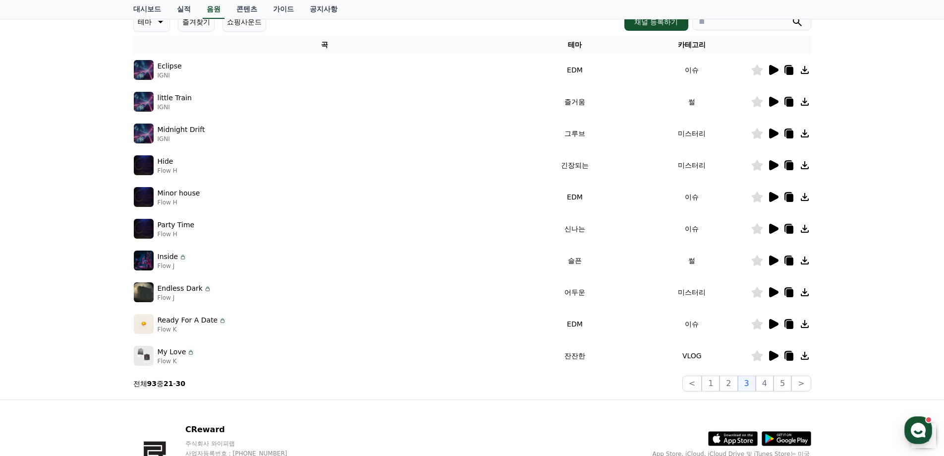
click at [775, 353] on icon at bounding box center [773, 355] width 9 height 10
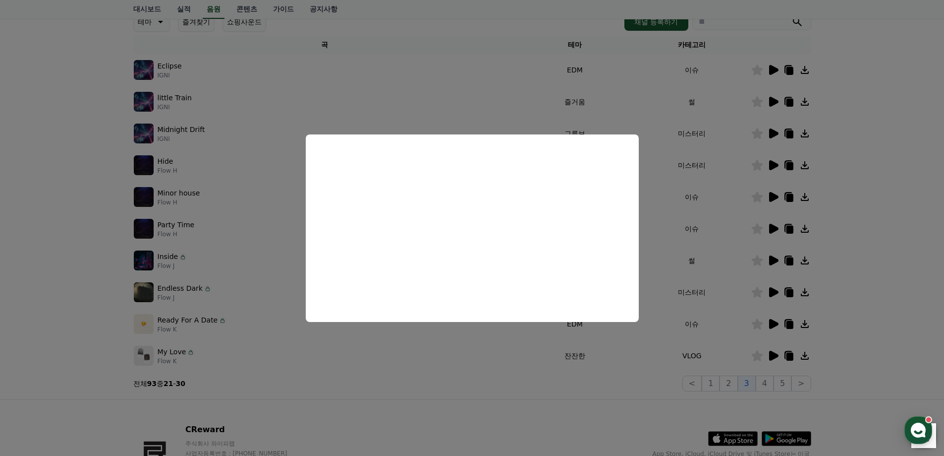
click at [765, 385] on button "close modal" at bounding box center [472, 228] width 944 height 456
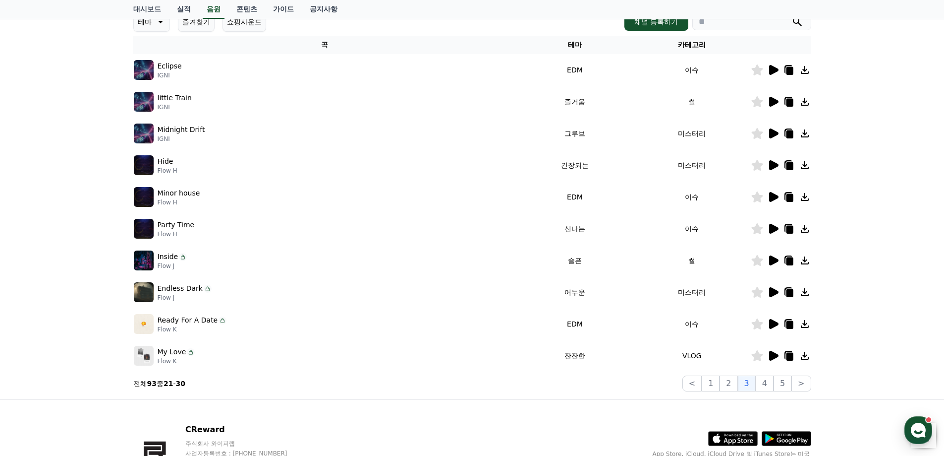
click at [765, 385] on button "4" at bounding box center [765, 383] width 18 height 16
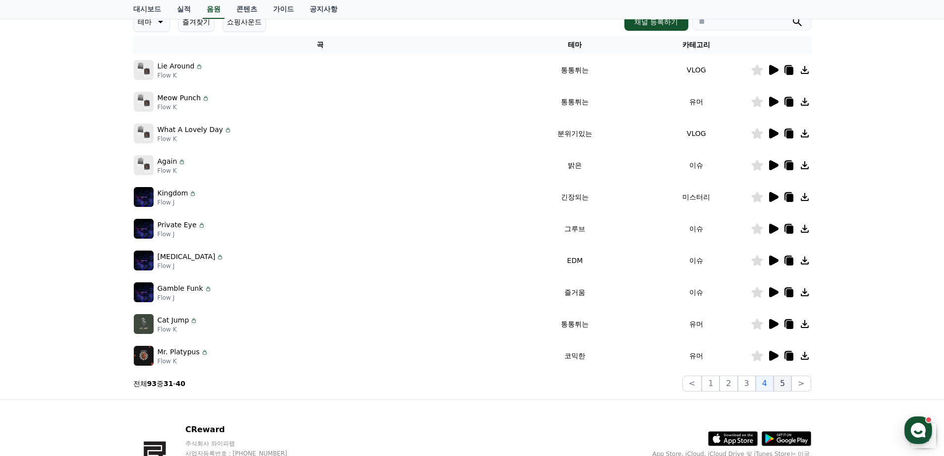
click at [787, 387] on button "5" at bounding box center [783, 383] width 18 height 16
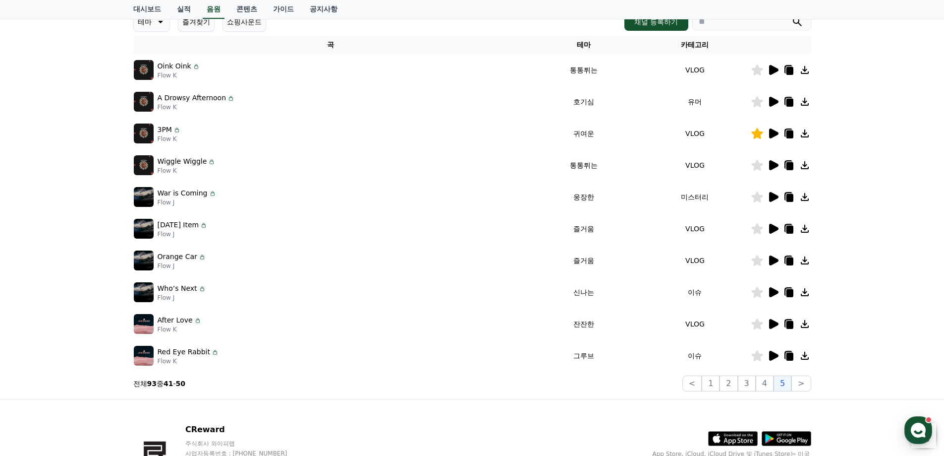
click at [774, 325] on icon at bounding box center [773, 324] width 9 height 10
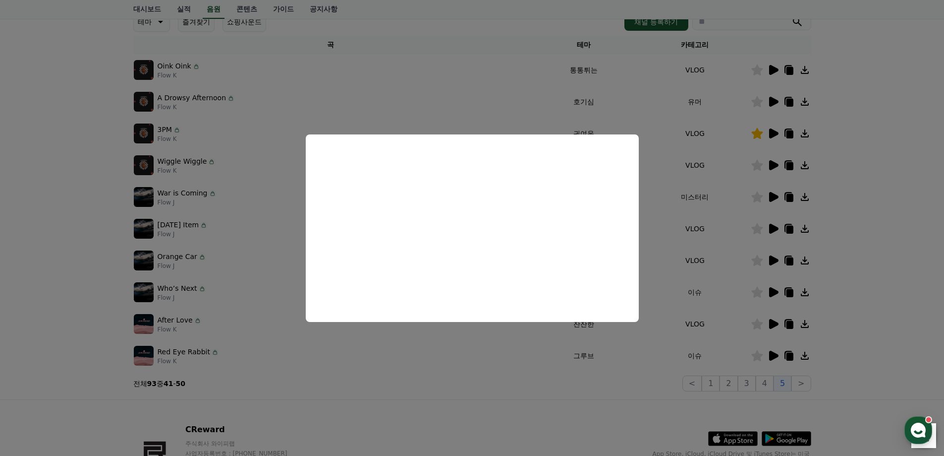
click at [597, 407] on button "close modal" at bounding box center [472, 228] width 944 height 456
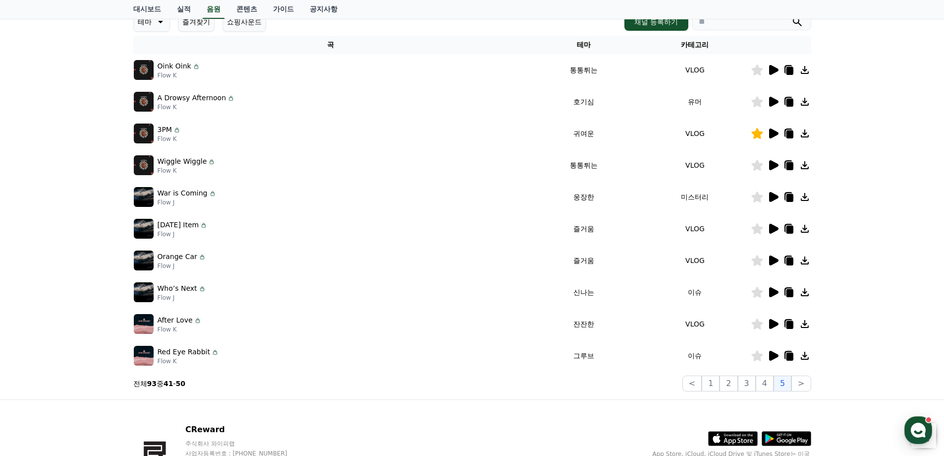
click at [775, 354] on icon at bounding box center [773, 355] width 9 height 10
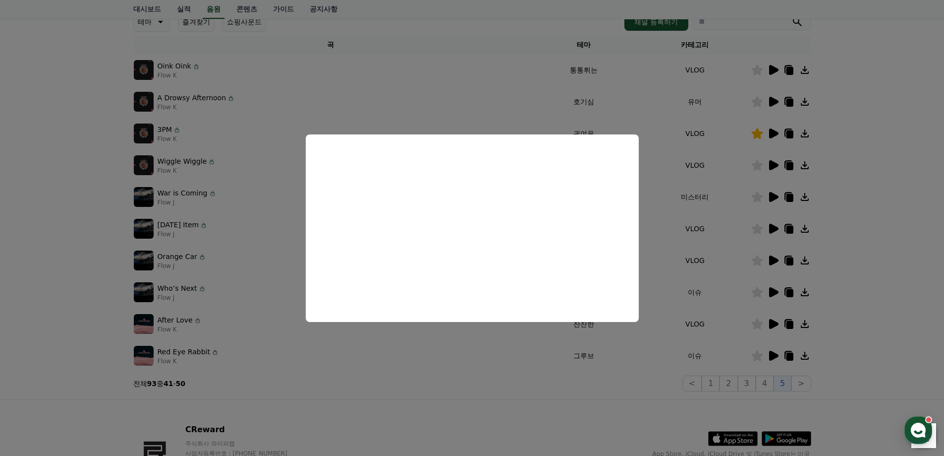
click at [507, 418] on button "close modal" at bounding box center [472, 228] width 944 height 456
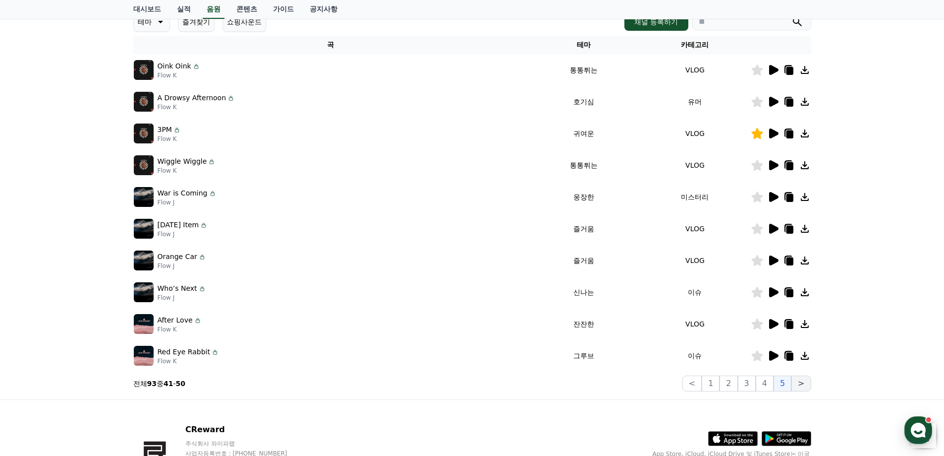
click at [801, 383] on button ">" at bounding box center [801, 383] width 19 height 16
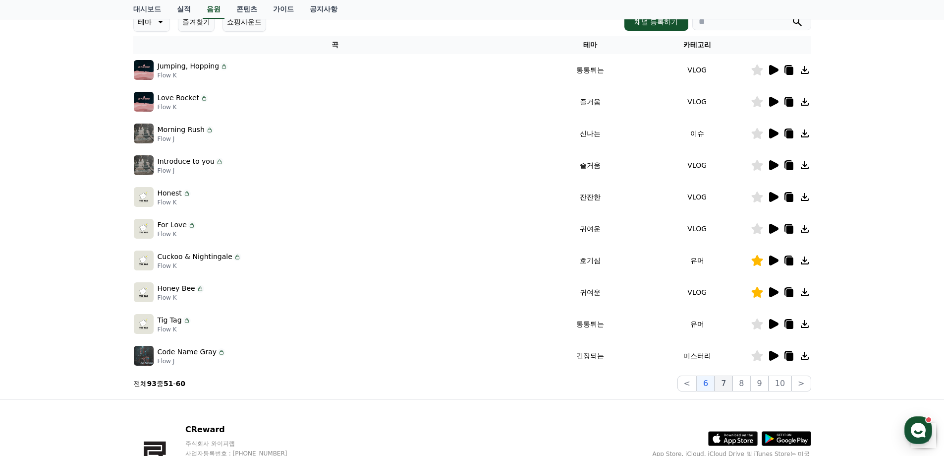
click at [728, 381] on button "7" at bounding box center [724, 383] width 18 height 16
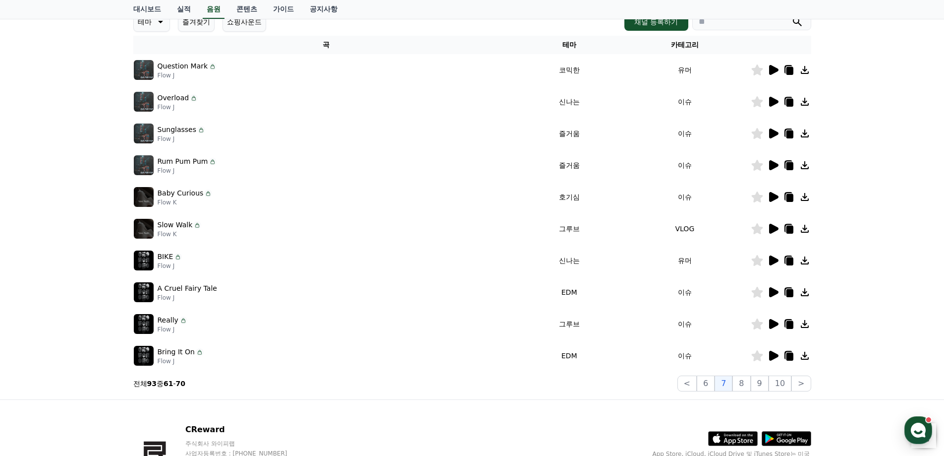
click at [774, 231] on icon at bounding box center [773, 229] width 9 height 10
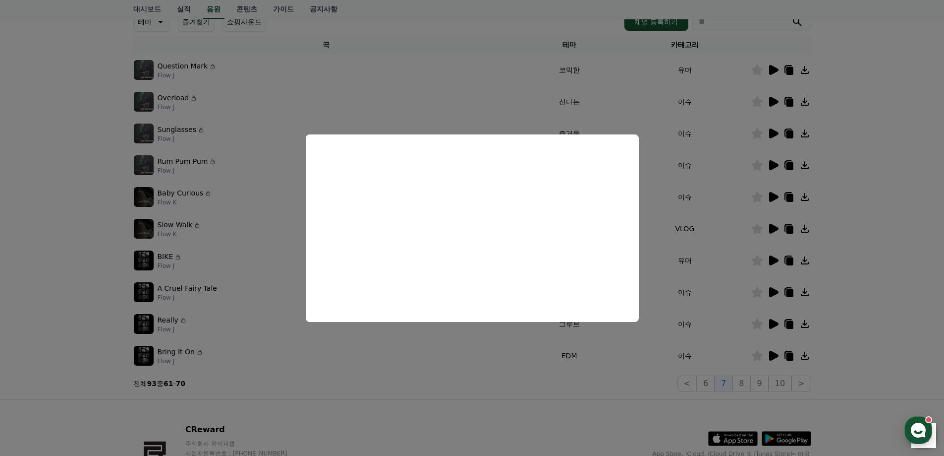
click at [117, 227] on button "close modal" at bounding box center [472, 228] width 944 height 456
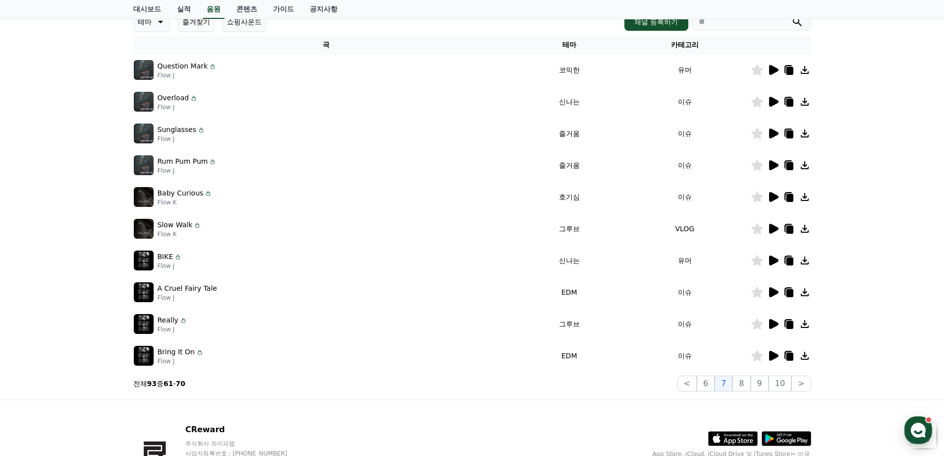
click at [755, 227] on icon at bounding box center [757, 228] width 11 height 11
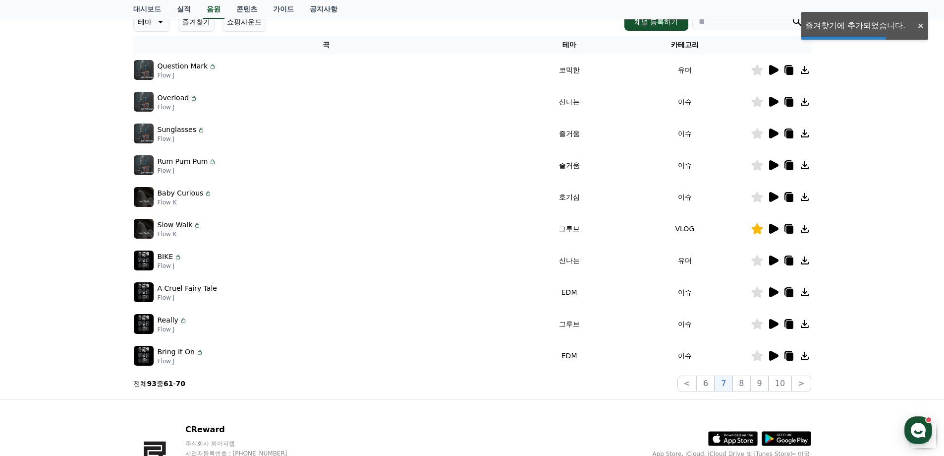
drag, startPoint x: 790, startPoint y: 231, endPoint x: 594, endPoint y: 175, distance: 203.4
click at [791, 231] on icon at bounding box center [789, 230] width 7 height 8
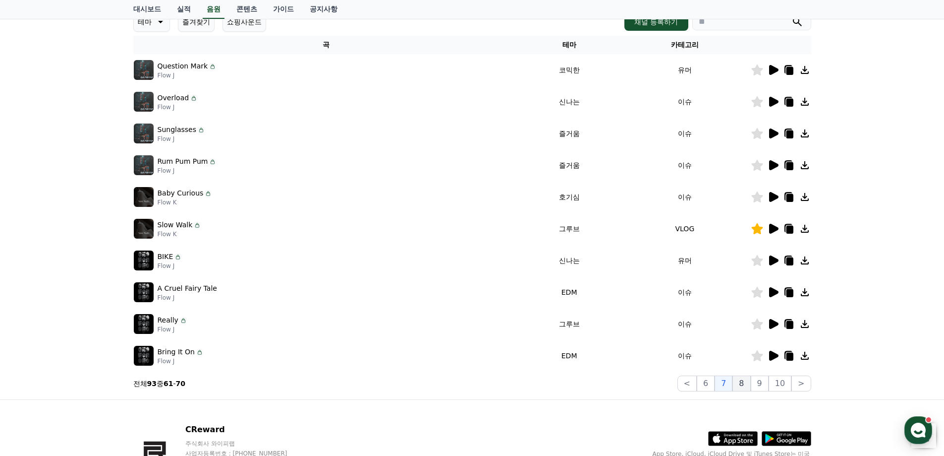
click at [747, 388] on button "8" at bounding box center [742, 383] width 18 height 16
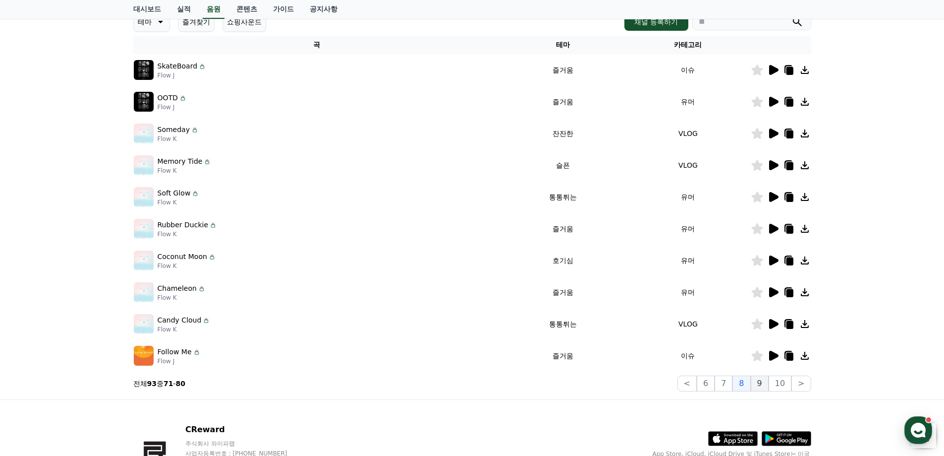
click at [764, 383] on button "9" at bounding box center [760, 383] width 18 height 16
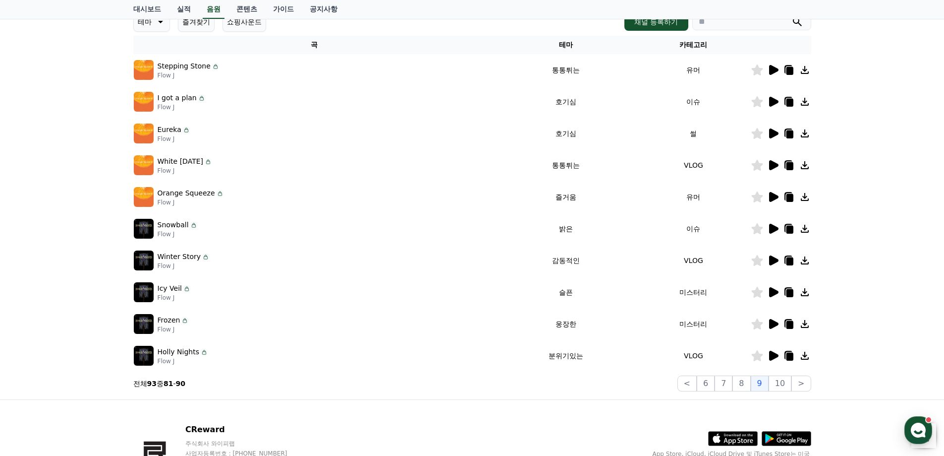
click at [773, 259] on icon at bounding box center [773, 260] width 9 height 10
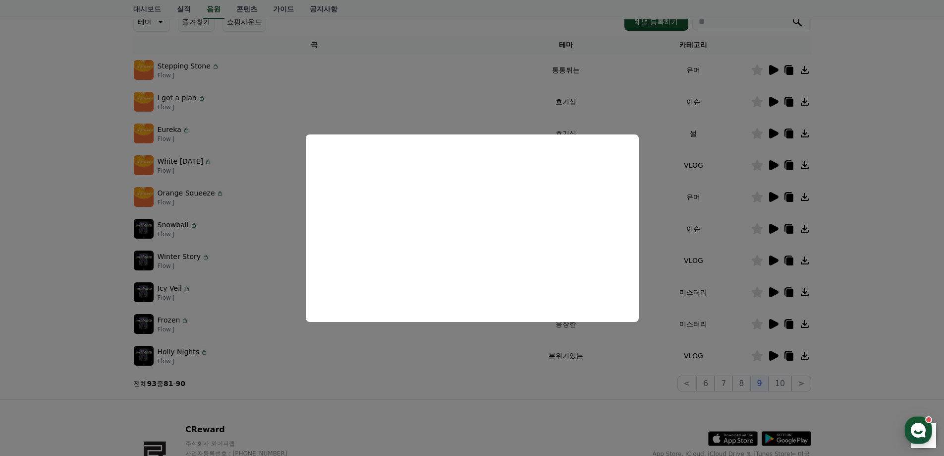
click at [39, 244] on button "close modal" at bounding box center [472, 228] width 944 height 456
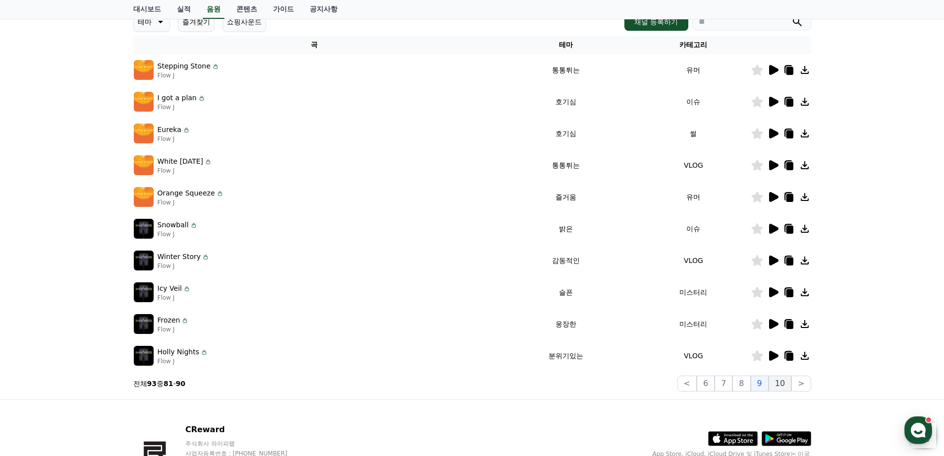
click at [778, 387] on button "10" at bounding box center [780, 383] width 23 height 16
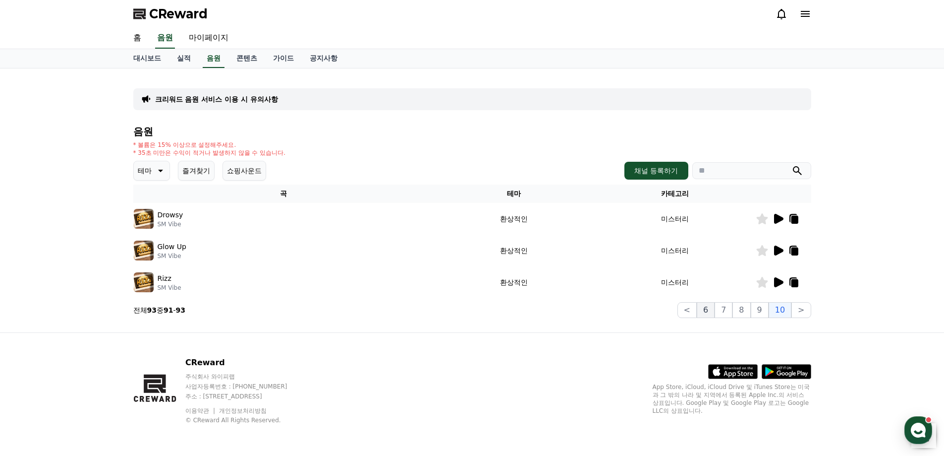
click at [707, 313] on button "6" at bounding box center [706, 310] width 18 height 16
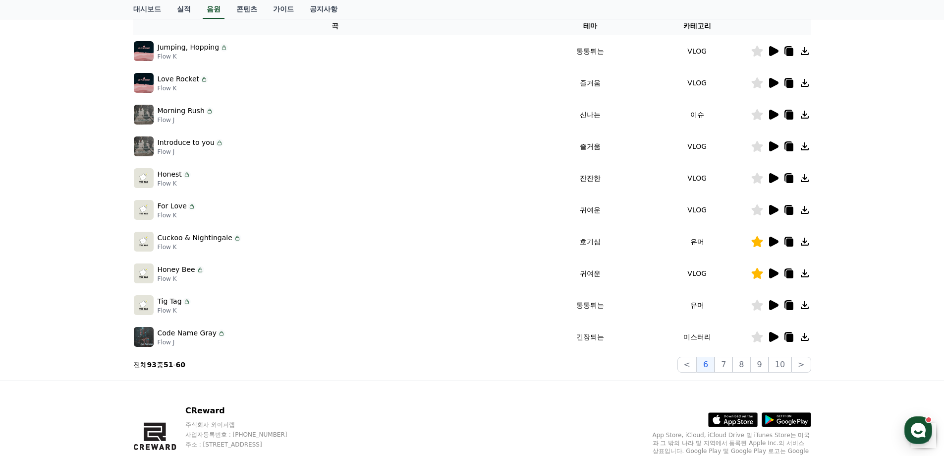
scroll to position [216, 0]
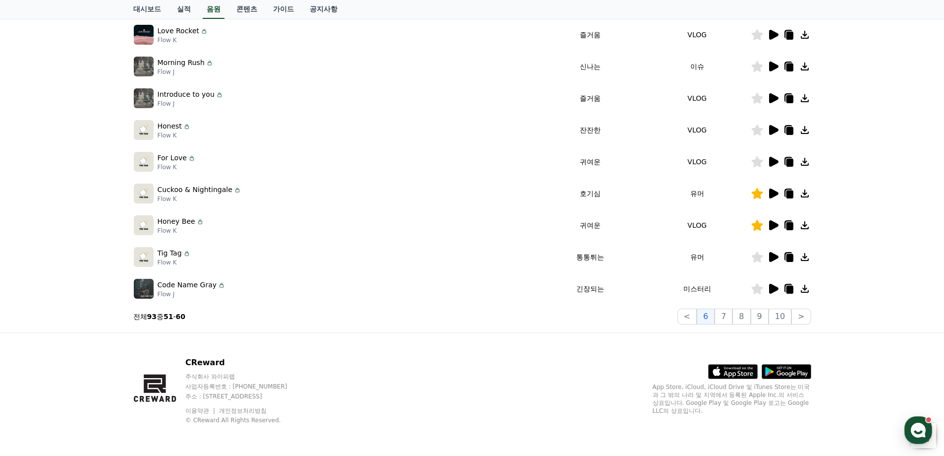
click at [771, 291] on icon at bounding box center [773, 289] width 9 height 10
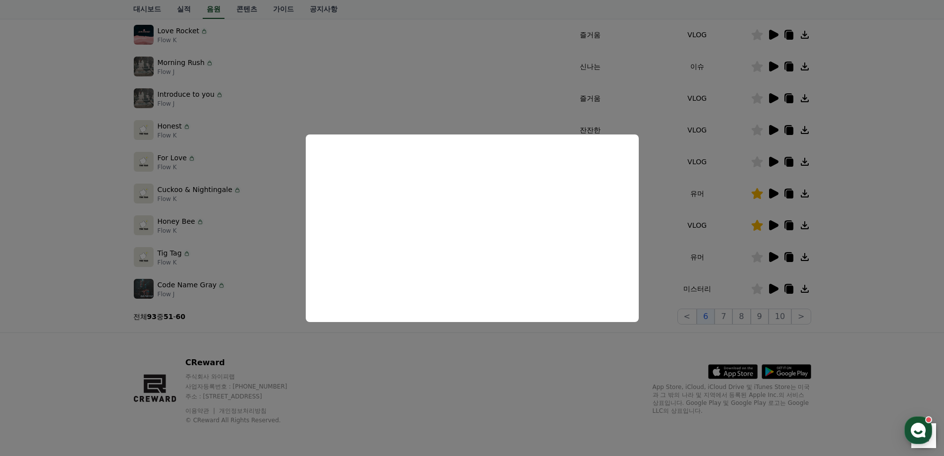
click at [472, 369] on button "close modal" at bounding box center [472, 228] width 944 height 456
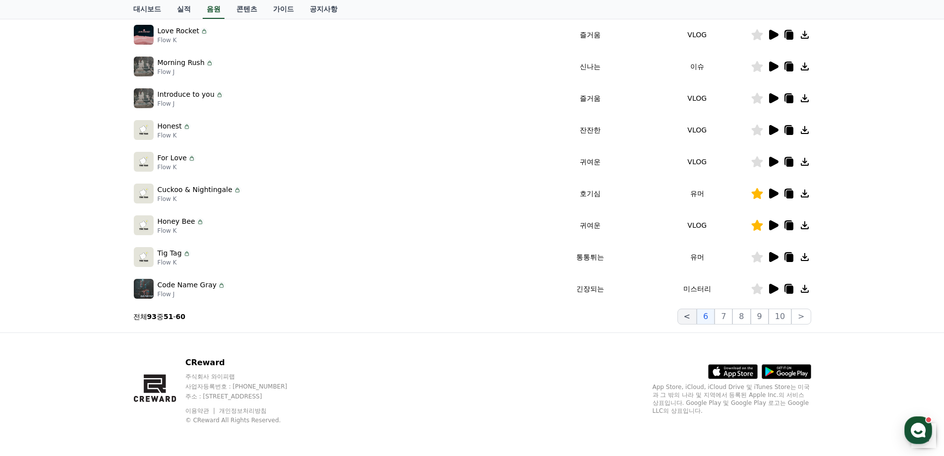
click at [689, 315] on button "<" at bounding box center [687, 316] width 19 height 16
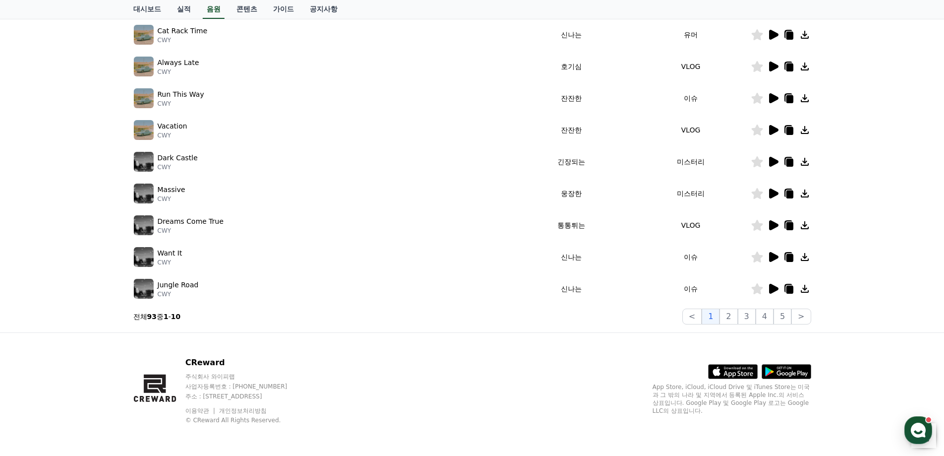
click at [773, 186] on td at bounding box center [781, 193] width 60 height 32
click at [773, 190] on icon at bounding box center [773, 193] width 9 height 10
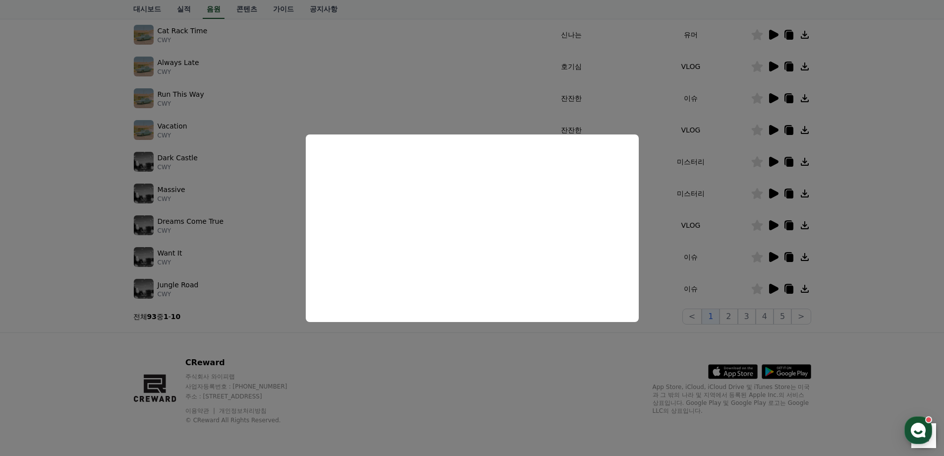
click at [486, 362] on button "close modal" at bounding box center [472, 228] width 944 height 456
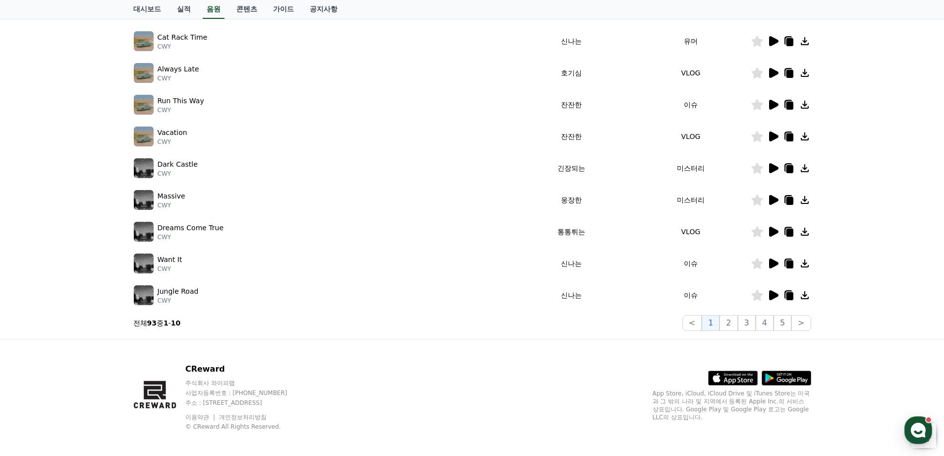
scroll to position [166, 0]
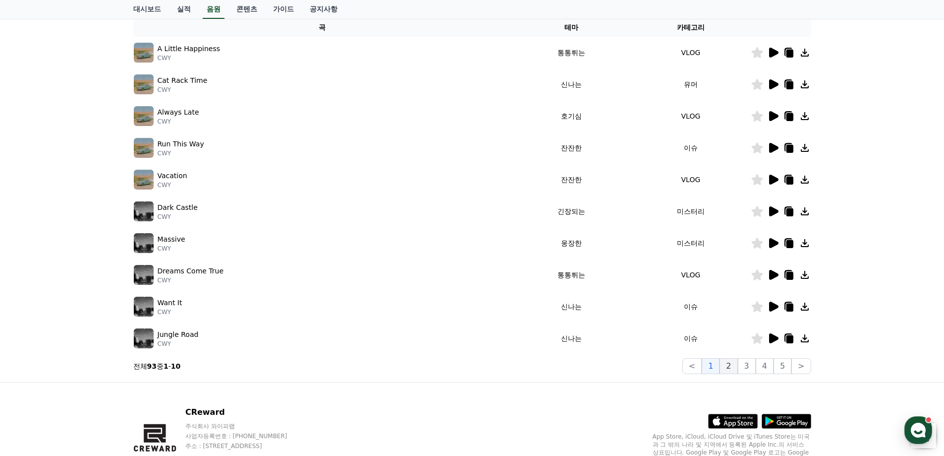
click at [730, 366] on button "2" at bounding box center [729, 366] width 18 height 16
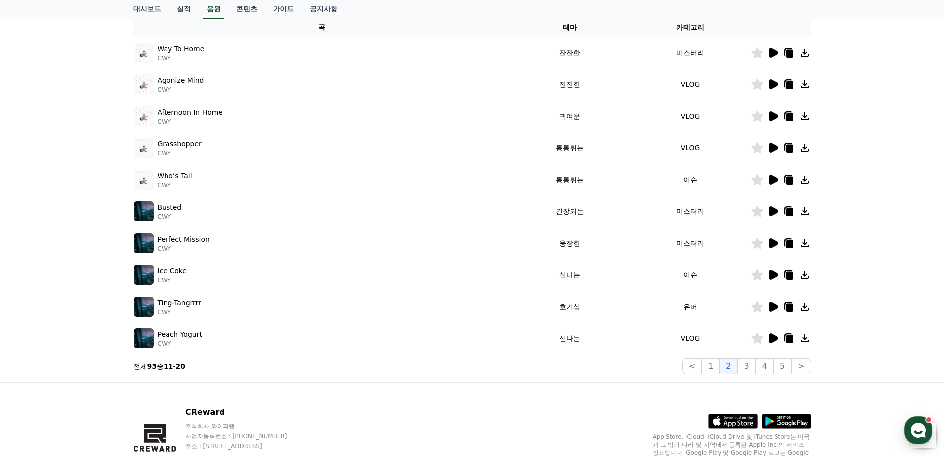
click at [779, 86] on icon at bounding box center [773, 84] width 12 height 12
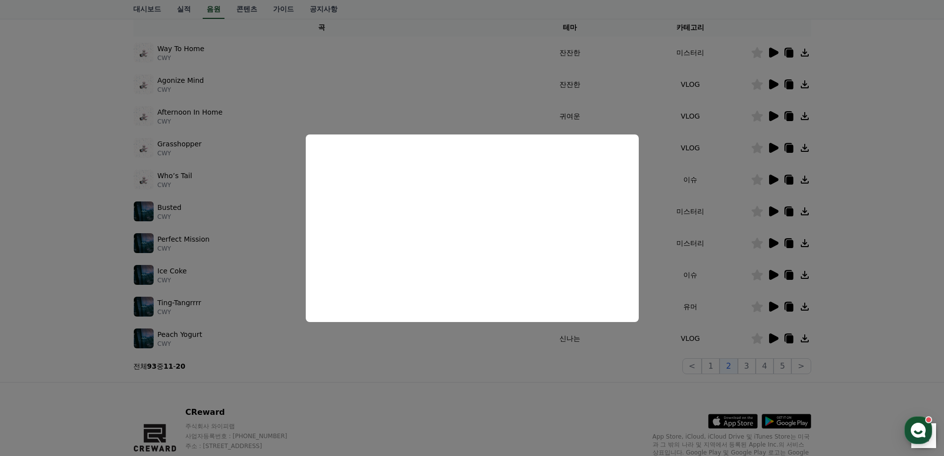
click at [477, 413] on button "close modal" at bounding box center [472, 228] width 944 height 456
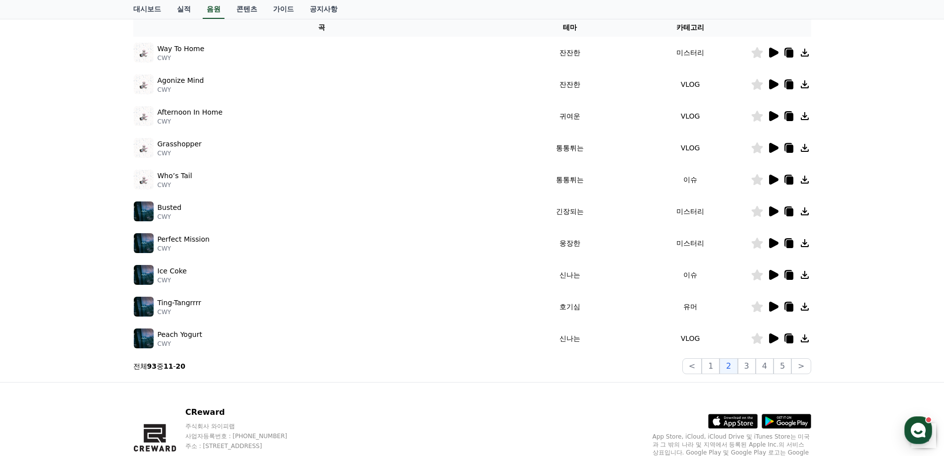
click at [775, 242] on icon at bounding box center [773, 243] width 9 height 10
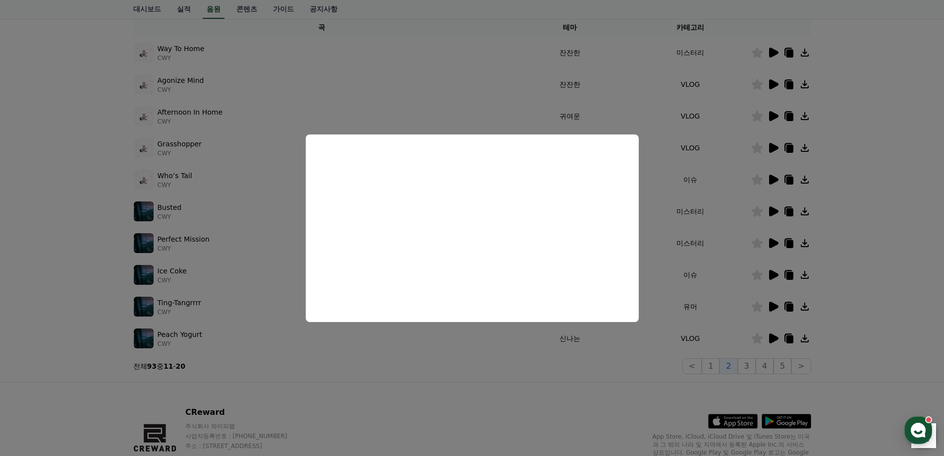
click at [451, 399] on button "close modal" at bounding box center [472, 228] width 944 height 456
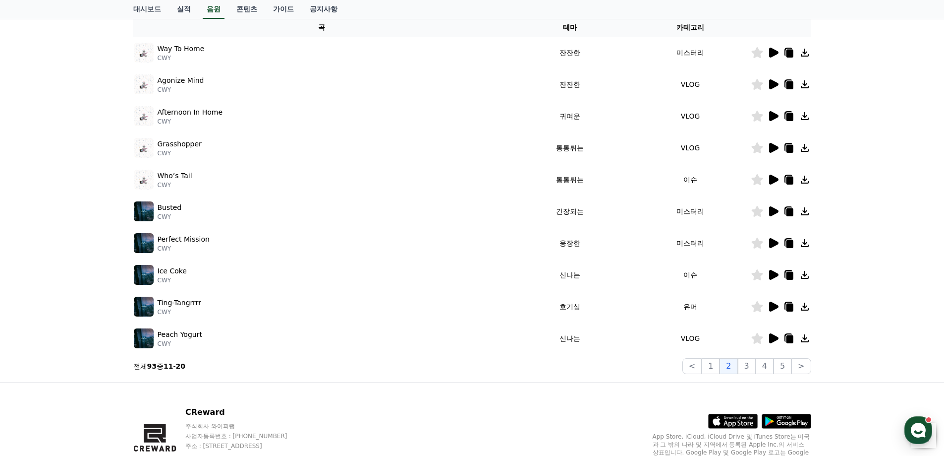
click at [774, 271] on icon at bounding box center [773, 275] width 12 height 12
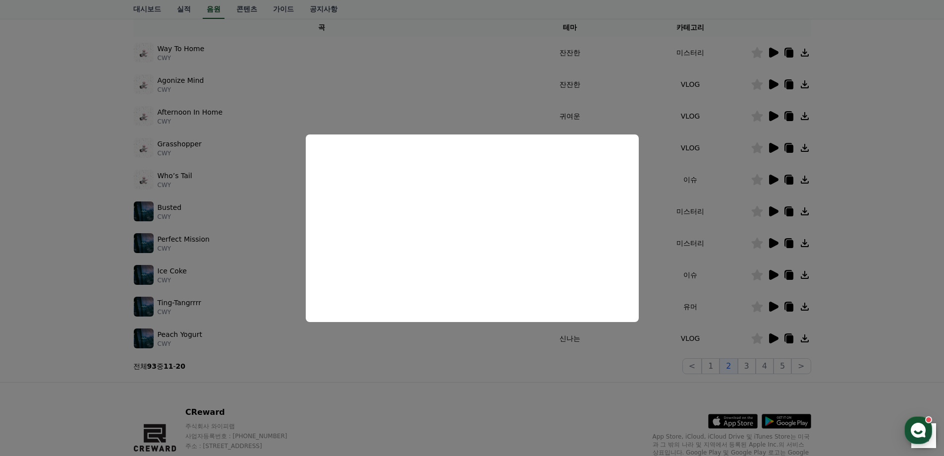
click at [43, 309] on button "close modal" at bounding box center [472, 228] width 944 height 456
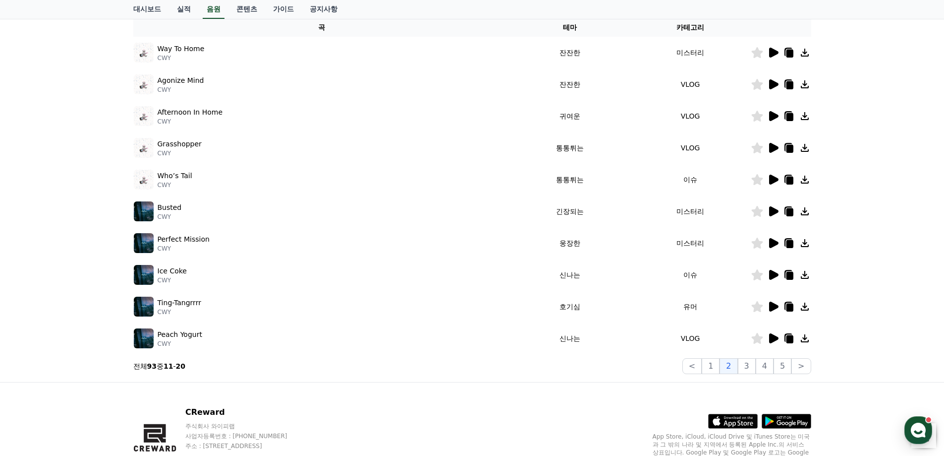
click at [768, 302] on icon at bounding box center [773, 306] width 12 height 12
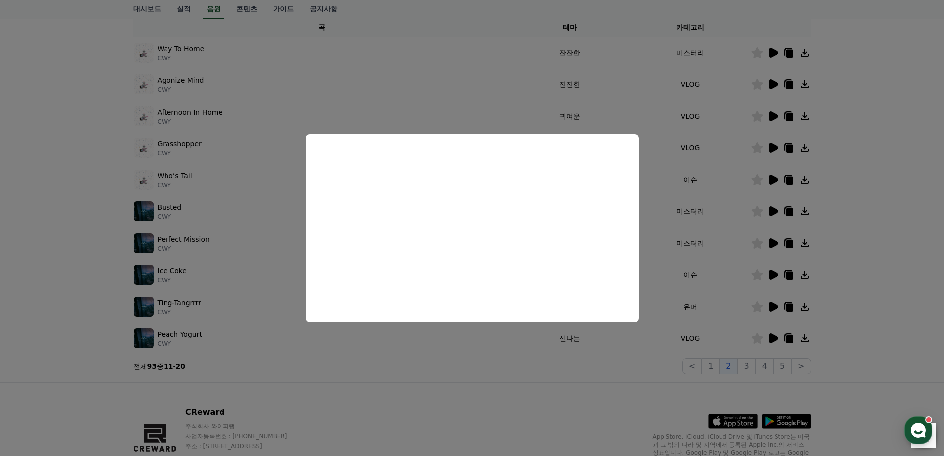
click at [560, 377] on button "close modal" at bounding box center [472, 228] width 944 height 456
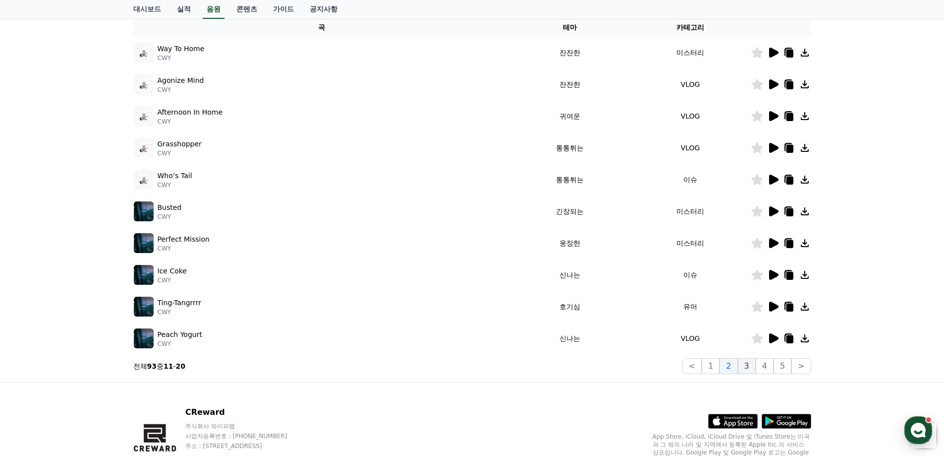
click at [752, 362] on button "3" at bounding box center [747, 366] width 18 height 16
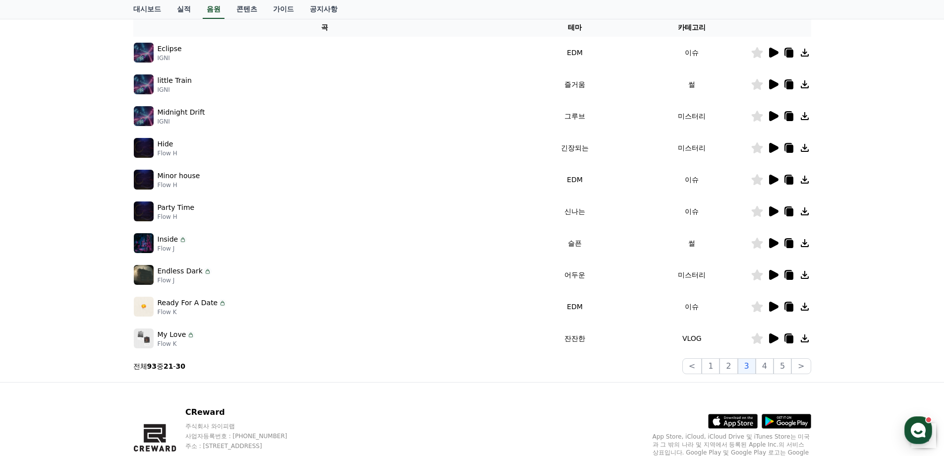
click at [770, 114] on icon at bounding box center [773, 116] width 9 height 10
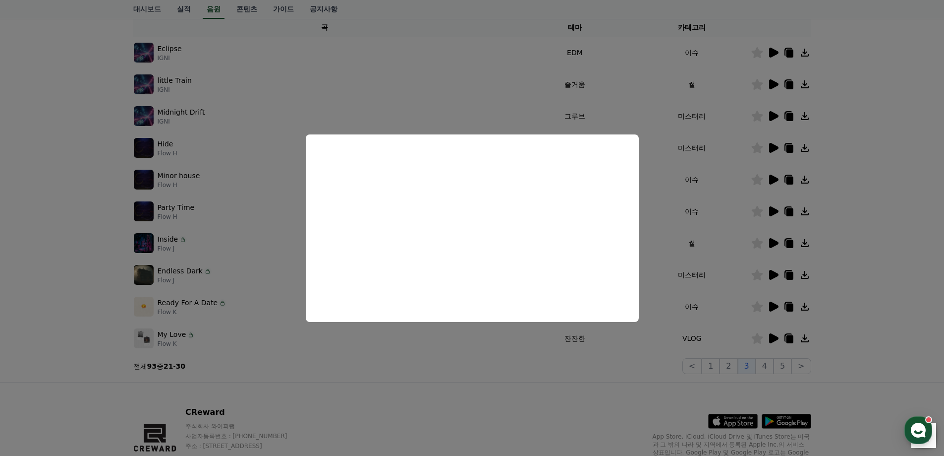
click at [463, 411] on button "close modal" at bounding box center [472, 228] width 944 height 456
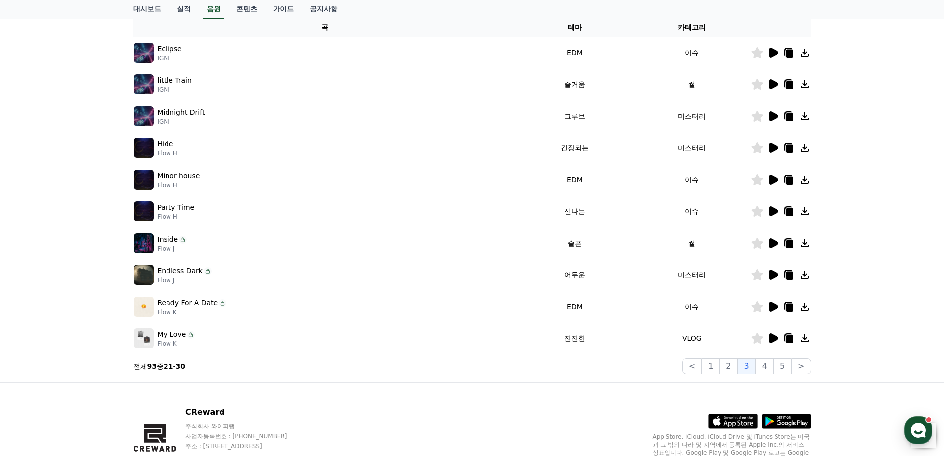
click at [773, 146] on icon at bounding box center [773, 148] width 9 height 10
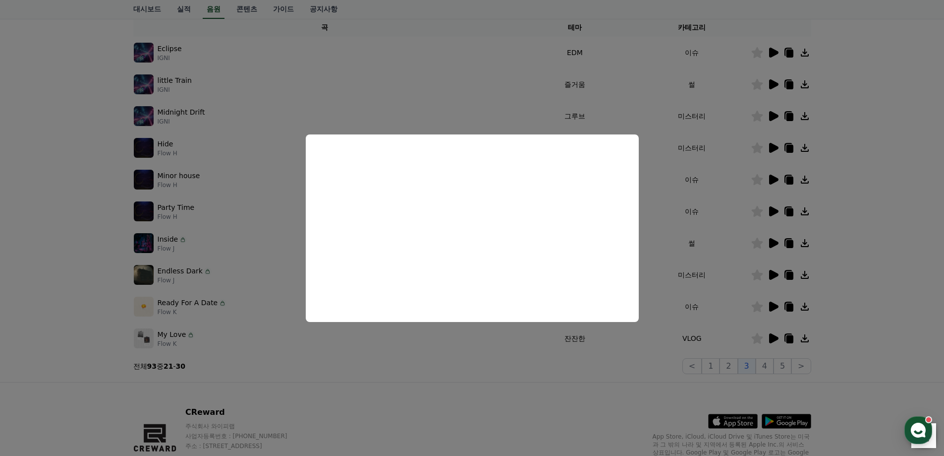
click at [511, 391] on button "close modal" at bounding box center [472, 228] width 944 height 456
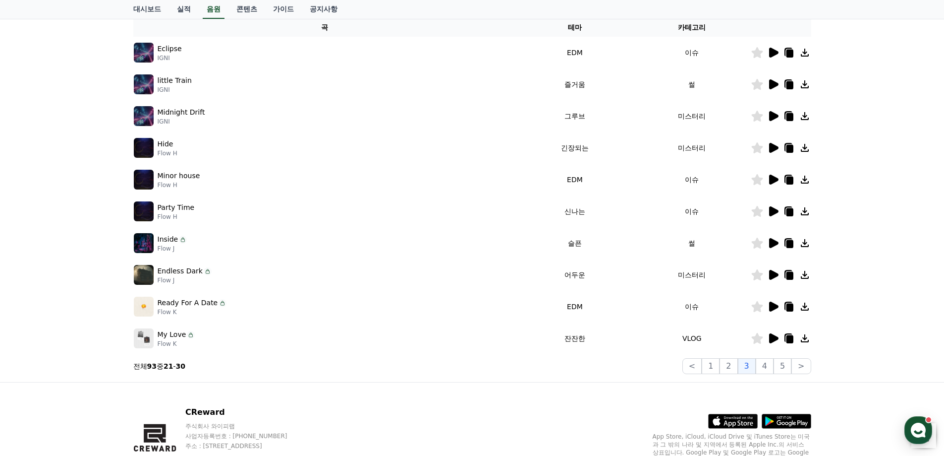
click at [772, 310] on icon at bounding box center [773, 306] width 9 height 10
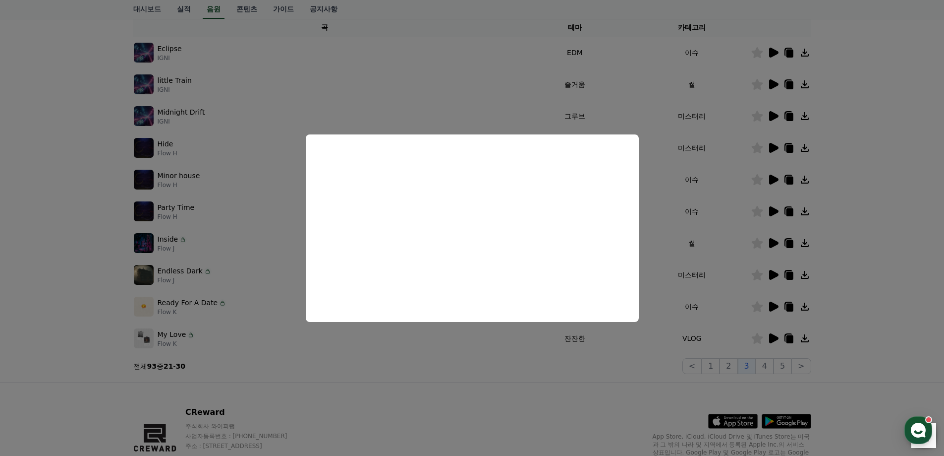
click at [766, 363] on button "close modal" at bounding box center [472, 228] width 944 height 456
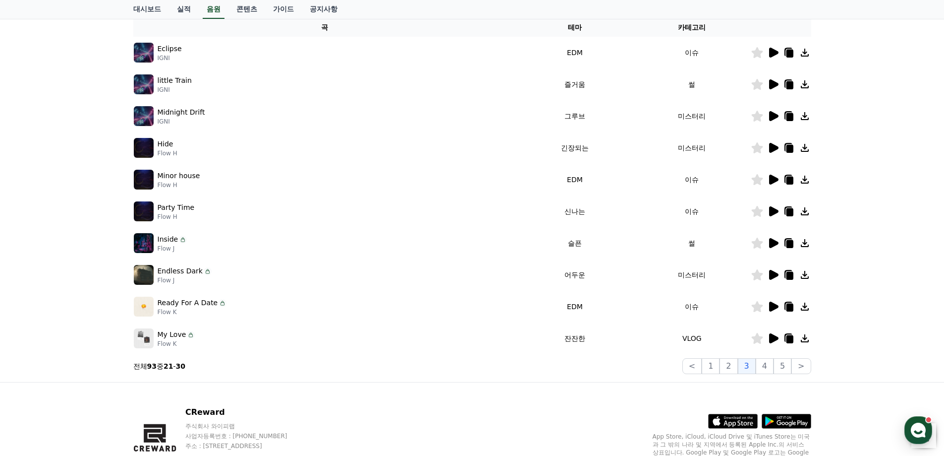
click at [766, 363] on button "4" at bounding box center [765, 366] width 18 height 16
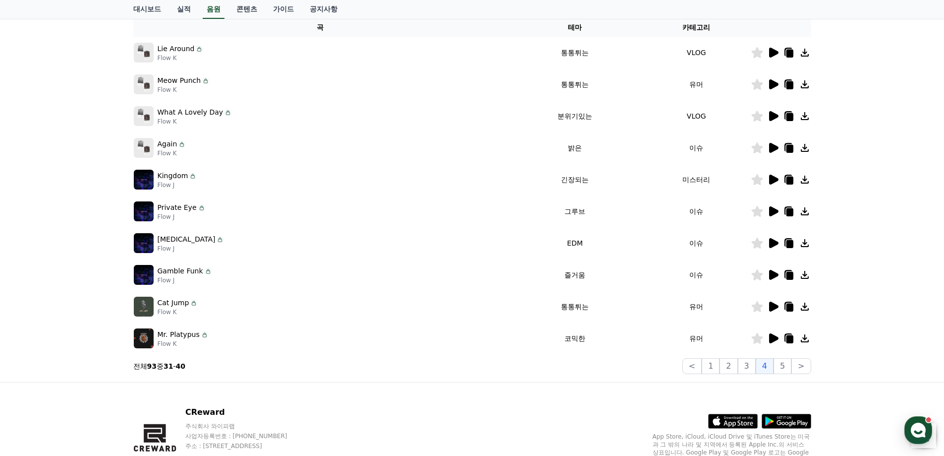
click at [775, 242] on icon at bounding box center [773, 243] width 9 height 10
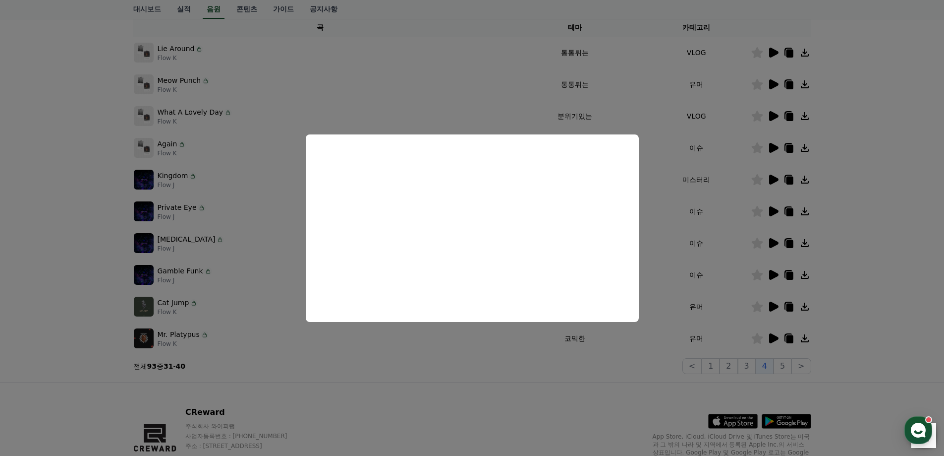
click at [507, 414] on button "close modal" at bounding box center [472, 228] width 944 height 456
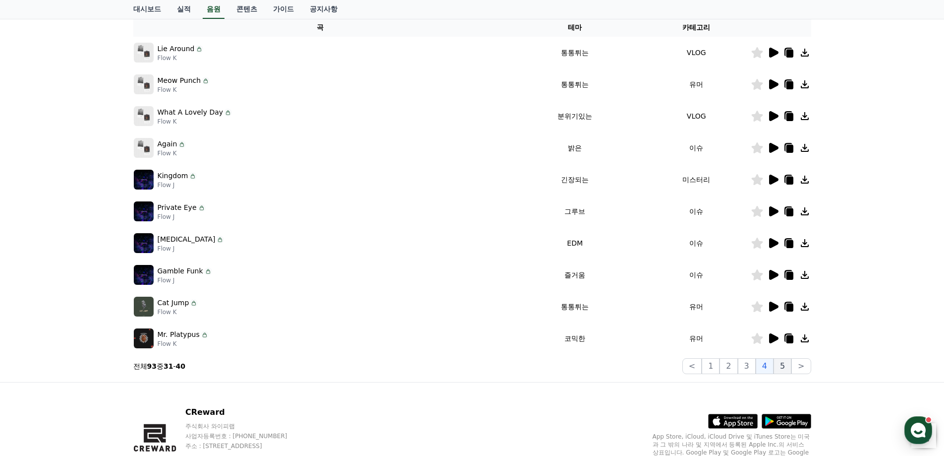
click at [779, 367] on button "5" at bounding box center [783, 366] width 18 height 16
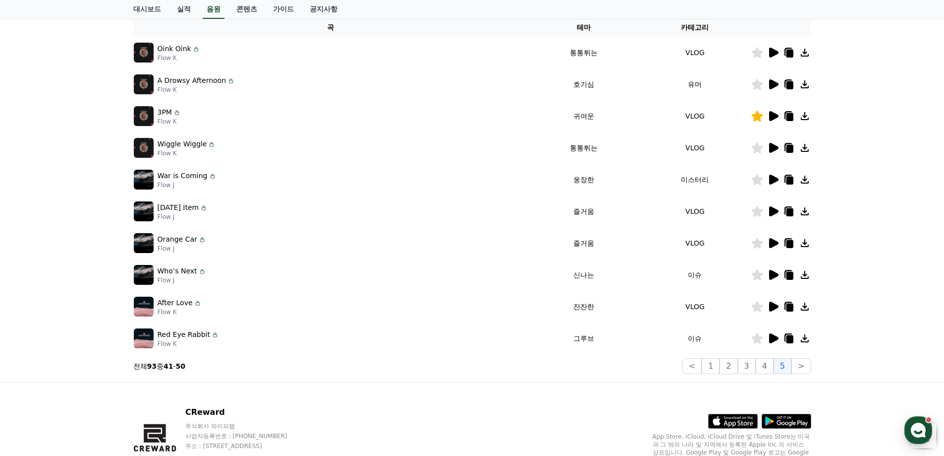
click at [772, 179] on icon at bounding box center [773, 180] width 9 height 10
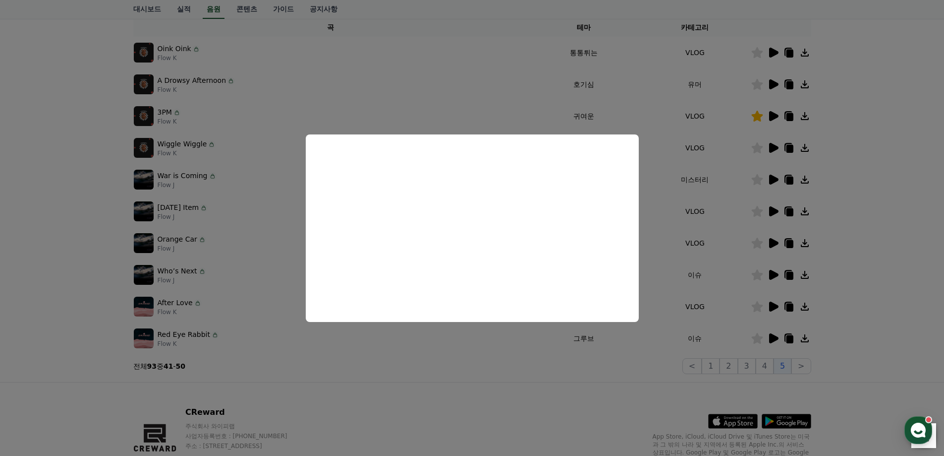
click at [47, 199] on button "close modal" at bounding box center [472, 228] width 944 height 456
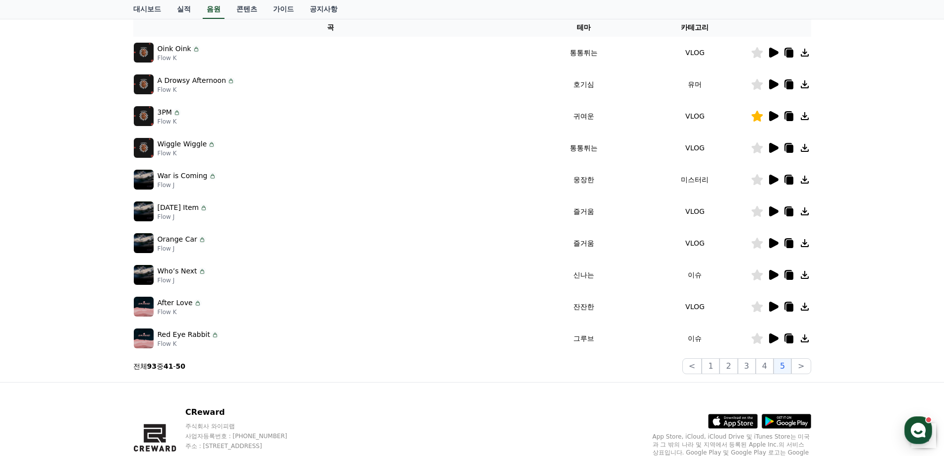
click at [793, 178] on icon at bounding box center [789, 180] width 7 height 8
